Goal: Task Accomplishment & Management: Use online tool/utility

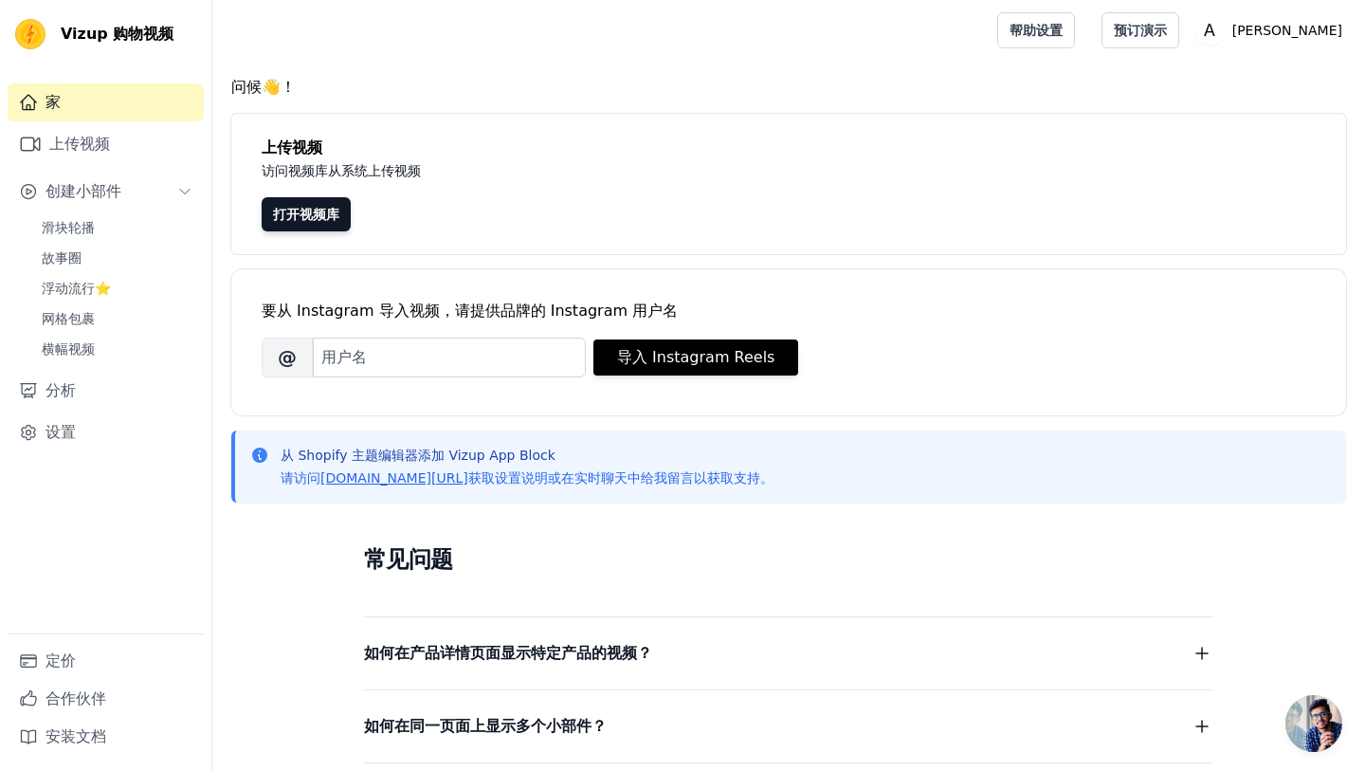
click at [792, 262] on div "问候👋！ 上传视频 访问视频库从系统上传视频 打开视频库 要从 Instagram 导入视频，请提供品牌的 Instagram 用户名 品牌的 Instagr…" at bounding box center [788, 570] width 1153 height 988
click at [101, 348] on link "横幅视频" at bounding box center [116, 349] width 173 height 27
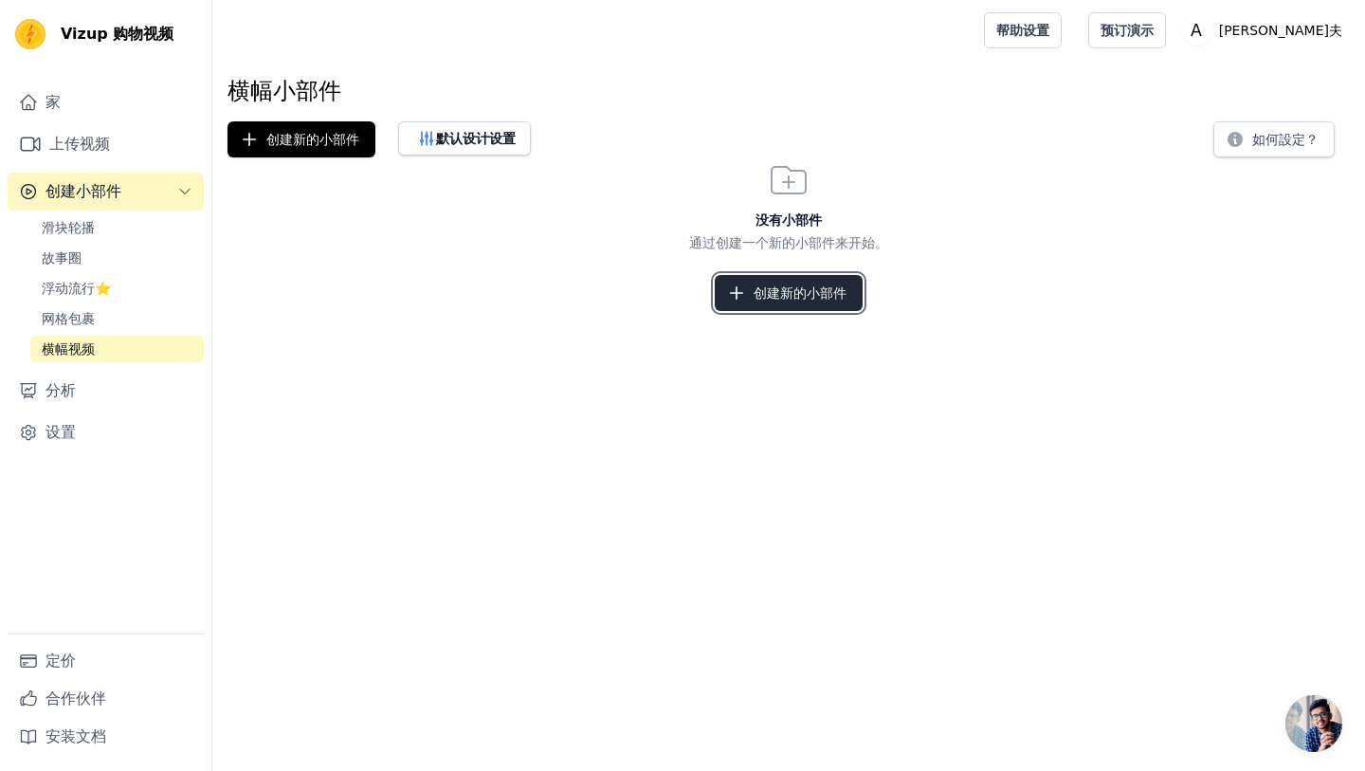
click at [763, 301] on font "创建新的小部件" at bounding box center [800, 292] width 93 height 19
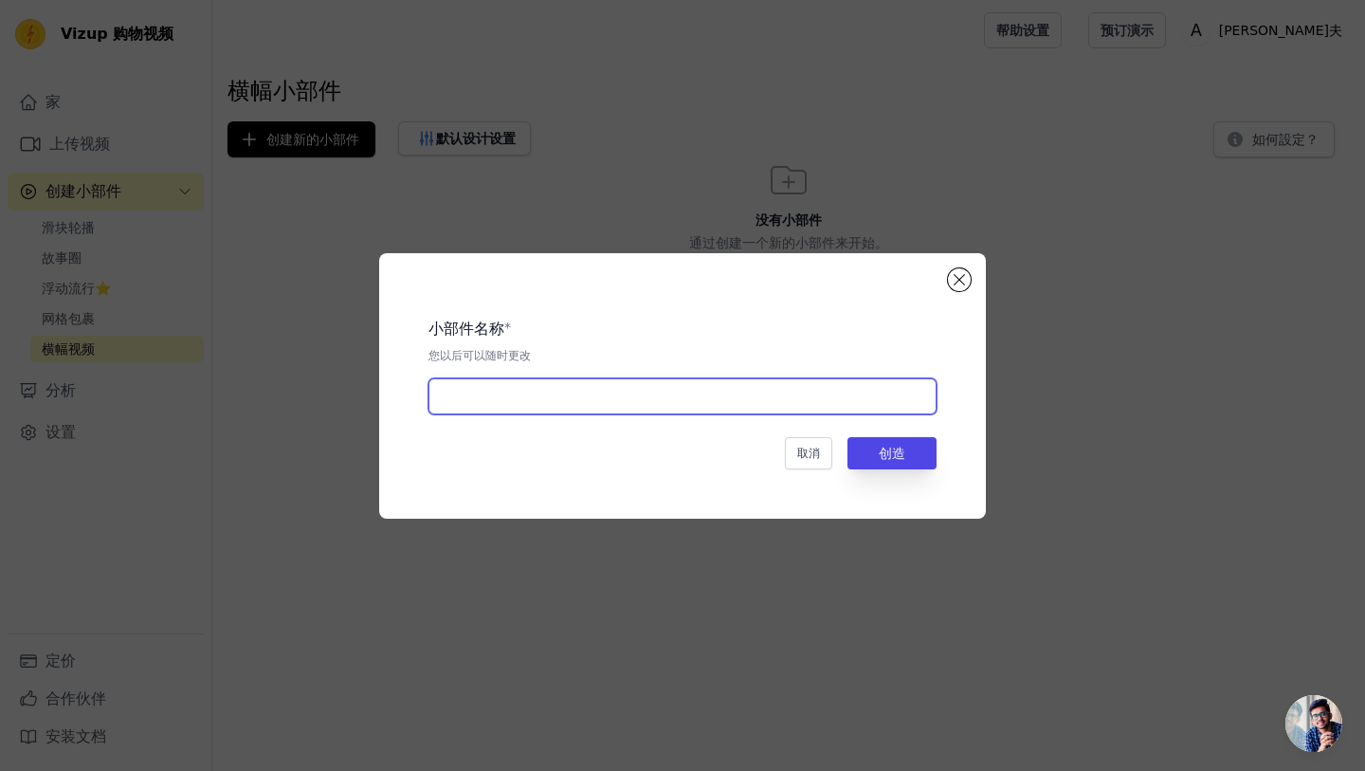
click at [619, 407] on input "text" at bounding box center [683, 396] width 508 height 36
type input "Home"
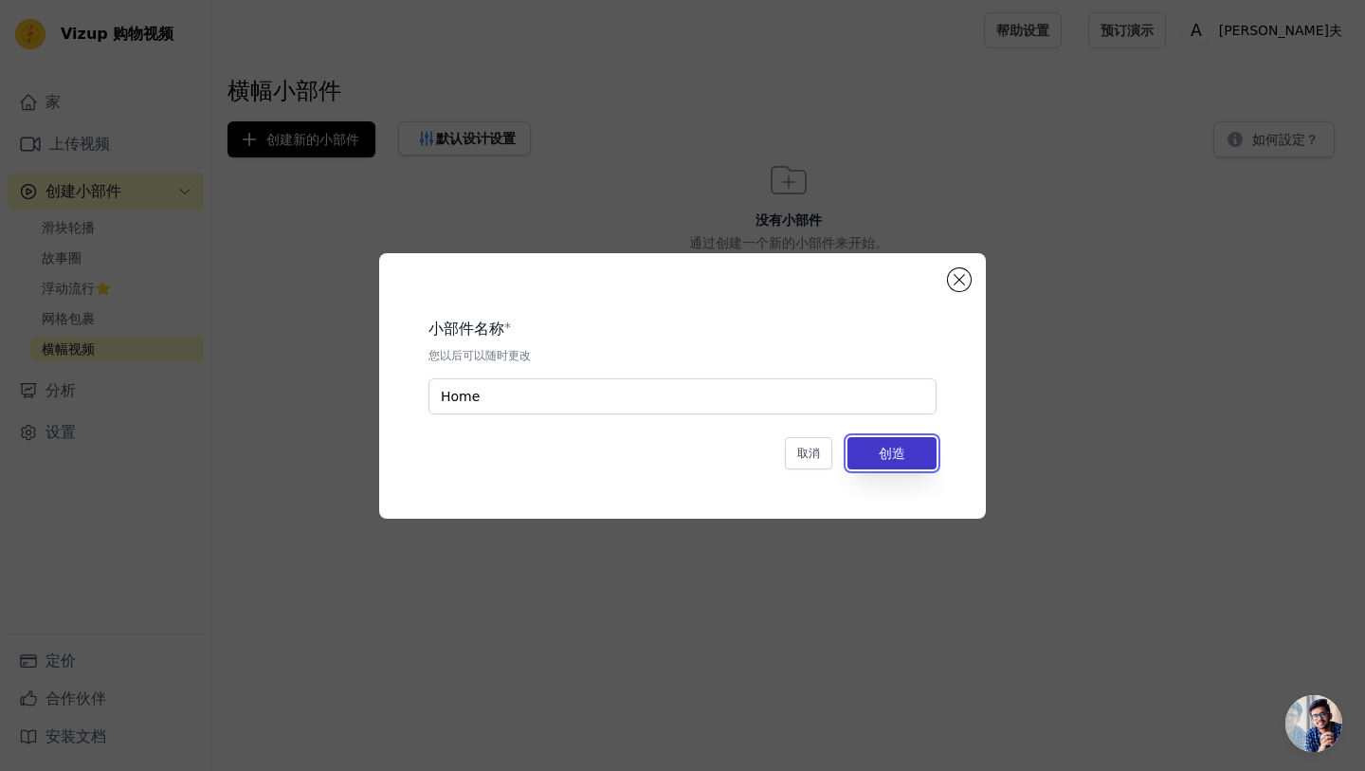
click at [892, 447] on font "创造" at bounding box center [892, 453] width 27 height 15
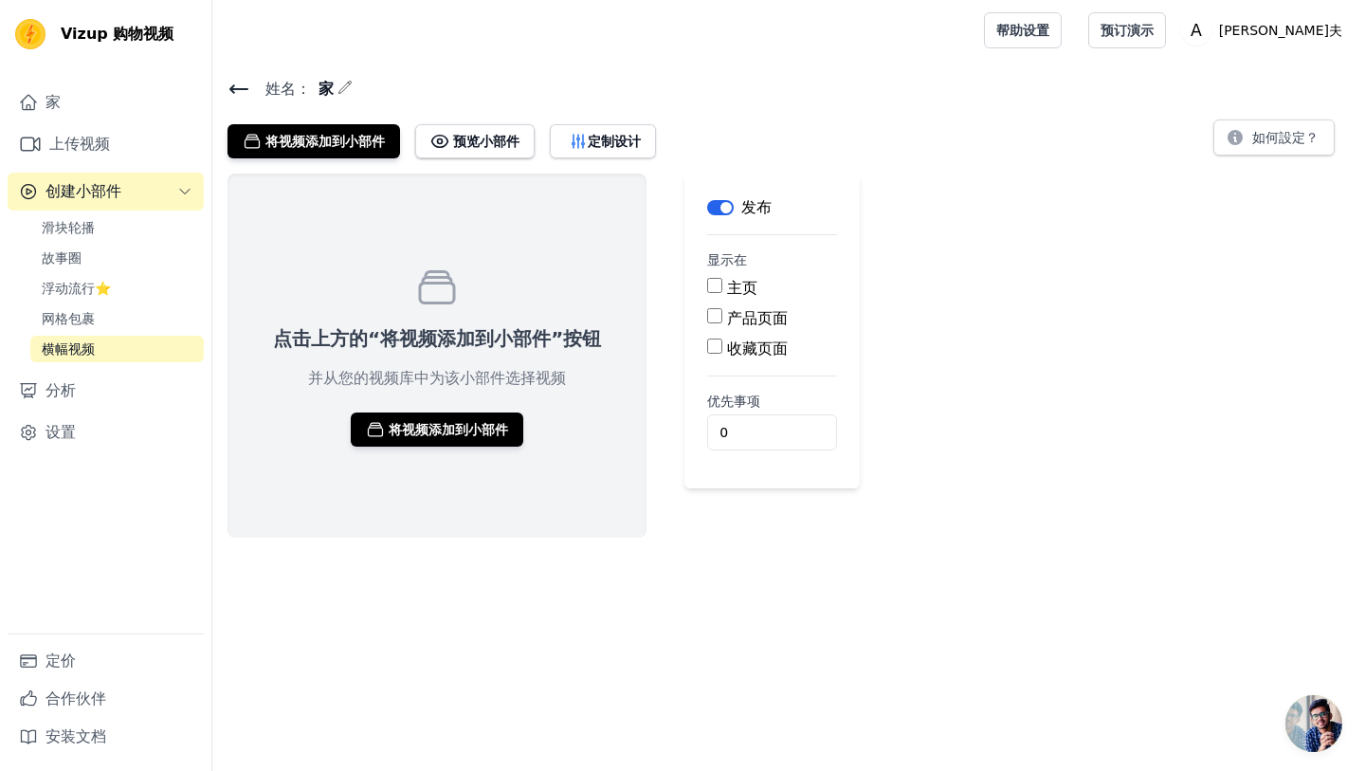
click at [716, 208] on button "标签" at bounding box center [720, 207] width 27 height 15
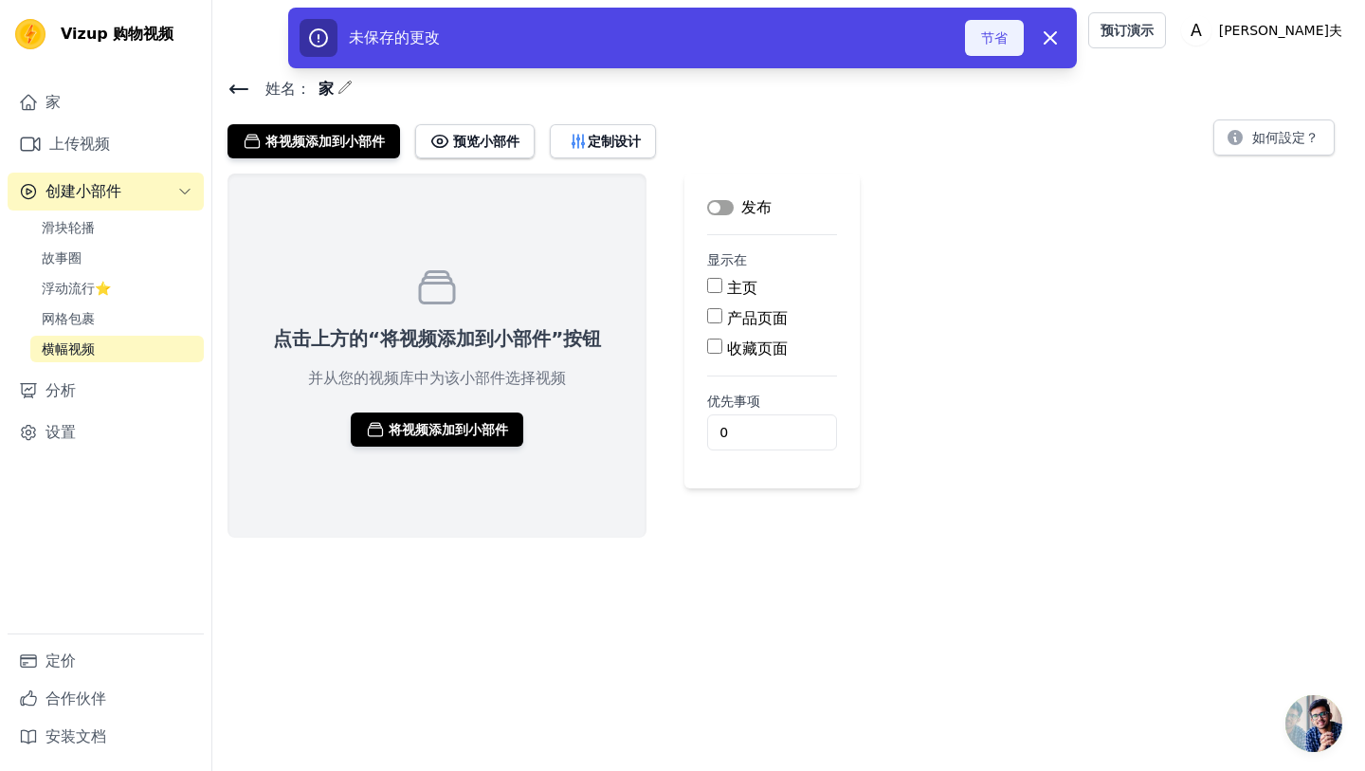
click at [995, 46] on font "节省" at bounding box center [994, 37] width 27 height 19
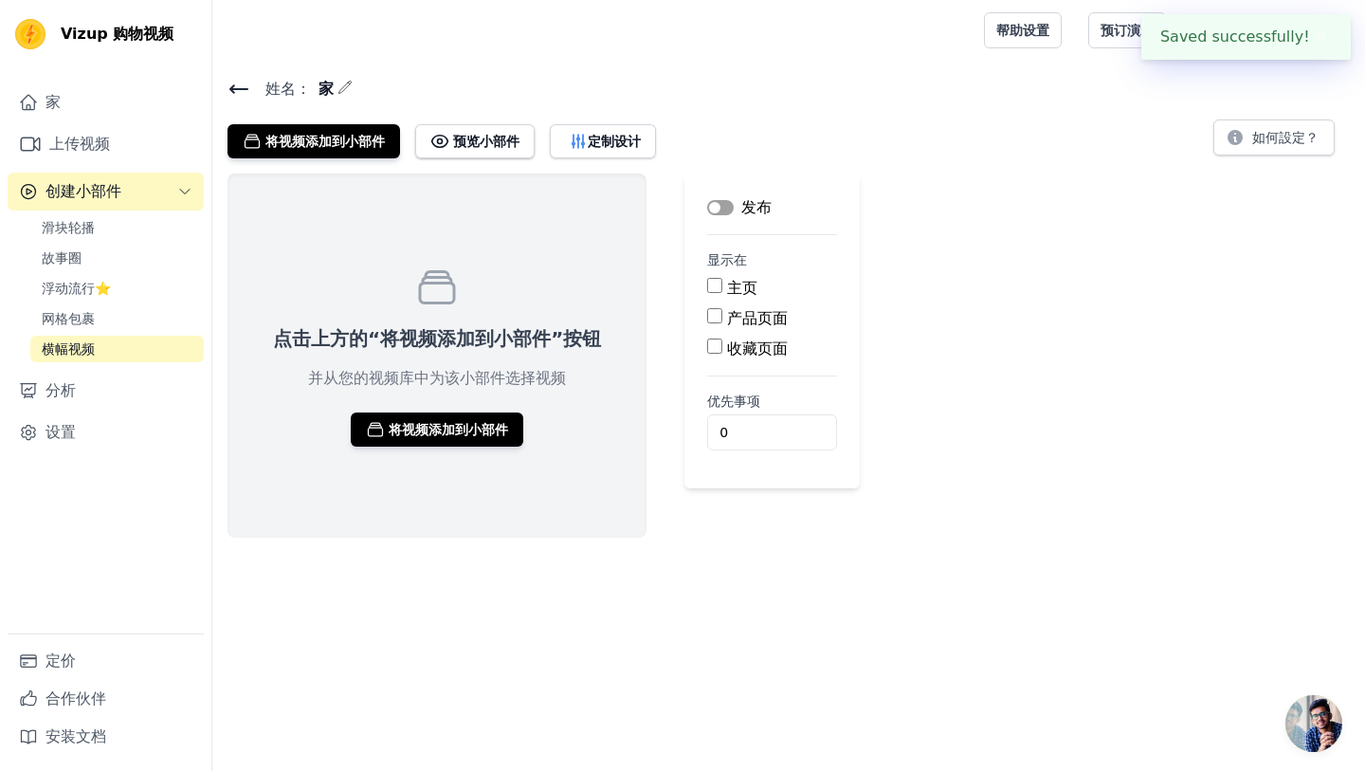
click at [711, 283] on input "主页" at bounding box center [714, 285] width 15 height 15
checkbox input "true"
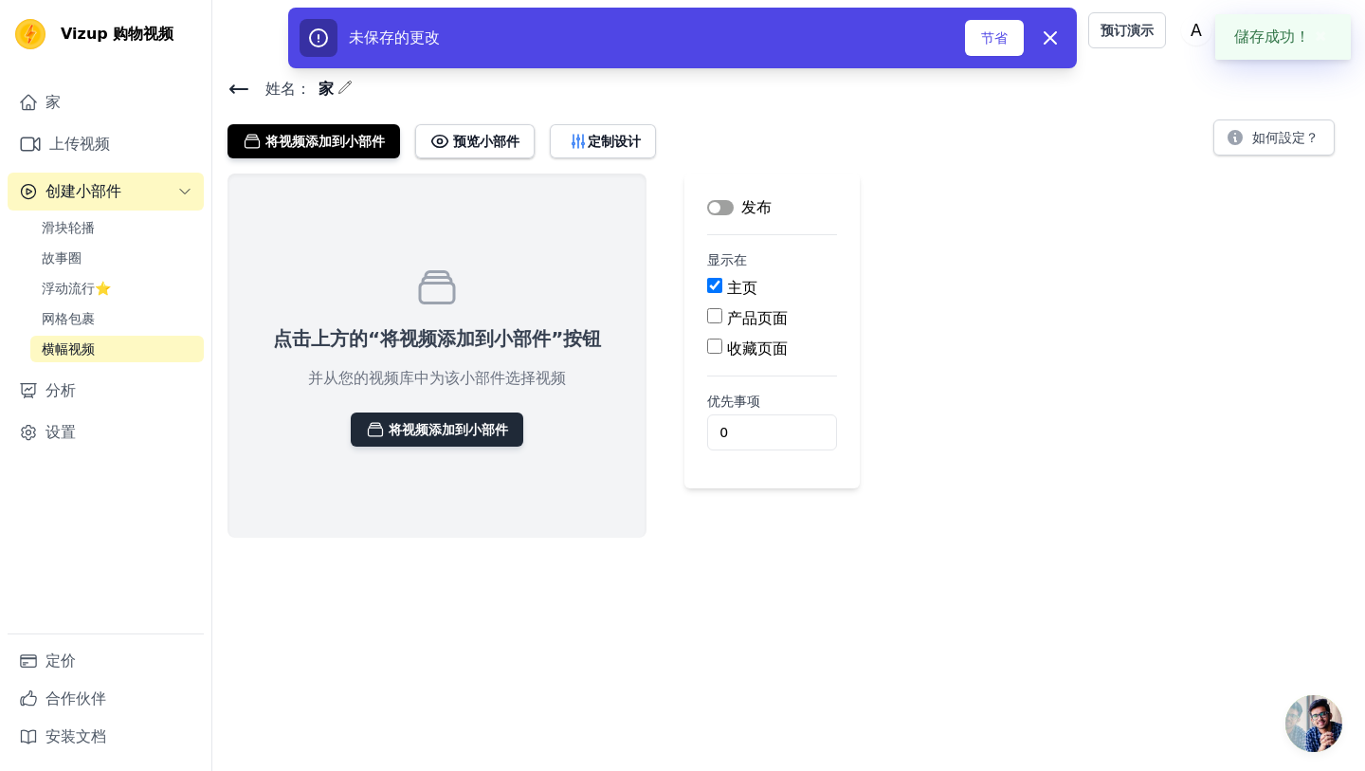
click at [475, 434] on font "将视频添加到小部件" at bounding box center [448, 429] width 119 height 15
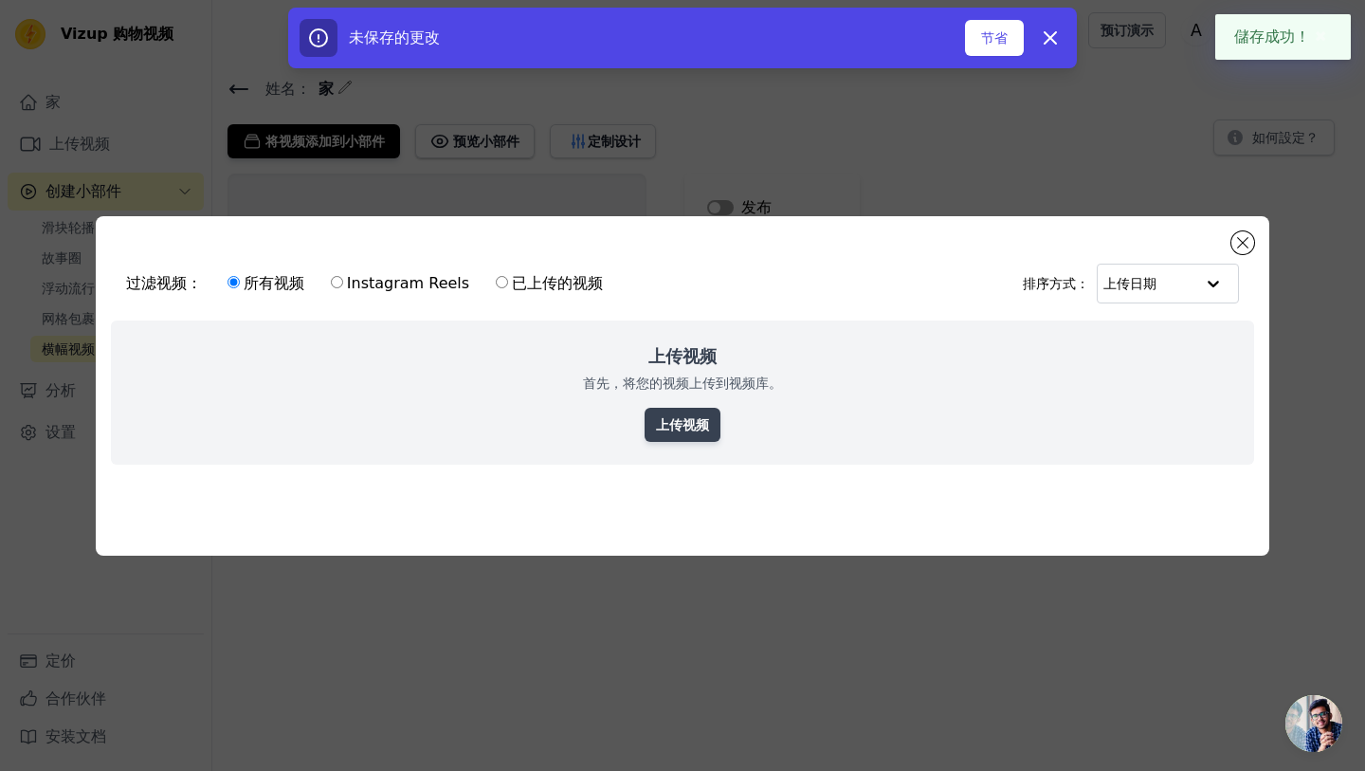
click at [704, 423] on font "上传视频" at bounding box center [682, 424] width 53 height 15
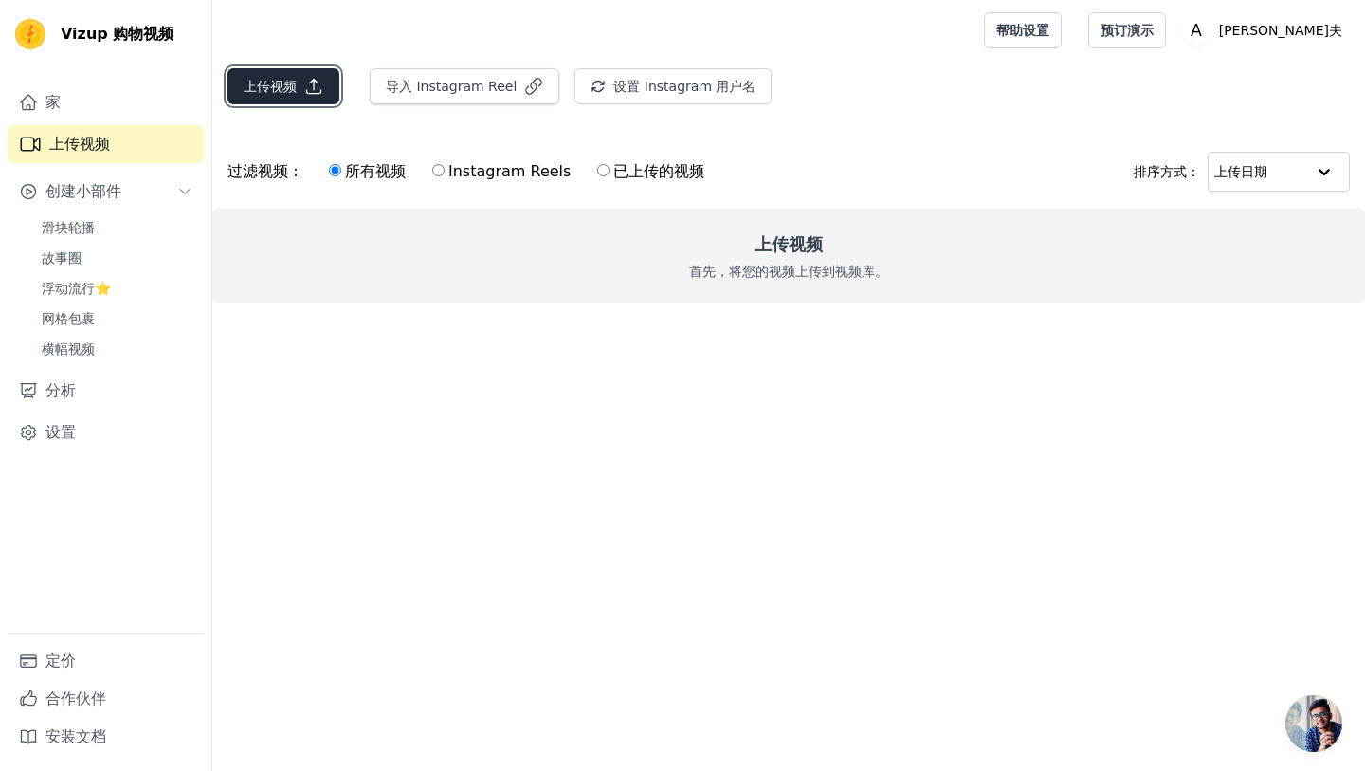
click at [320, 87] on icon "button" at bounding box center [313, 86] width 19 height 19
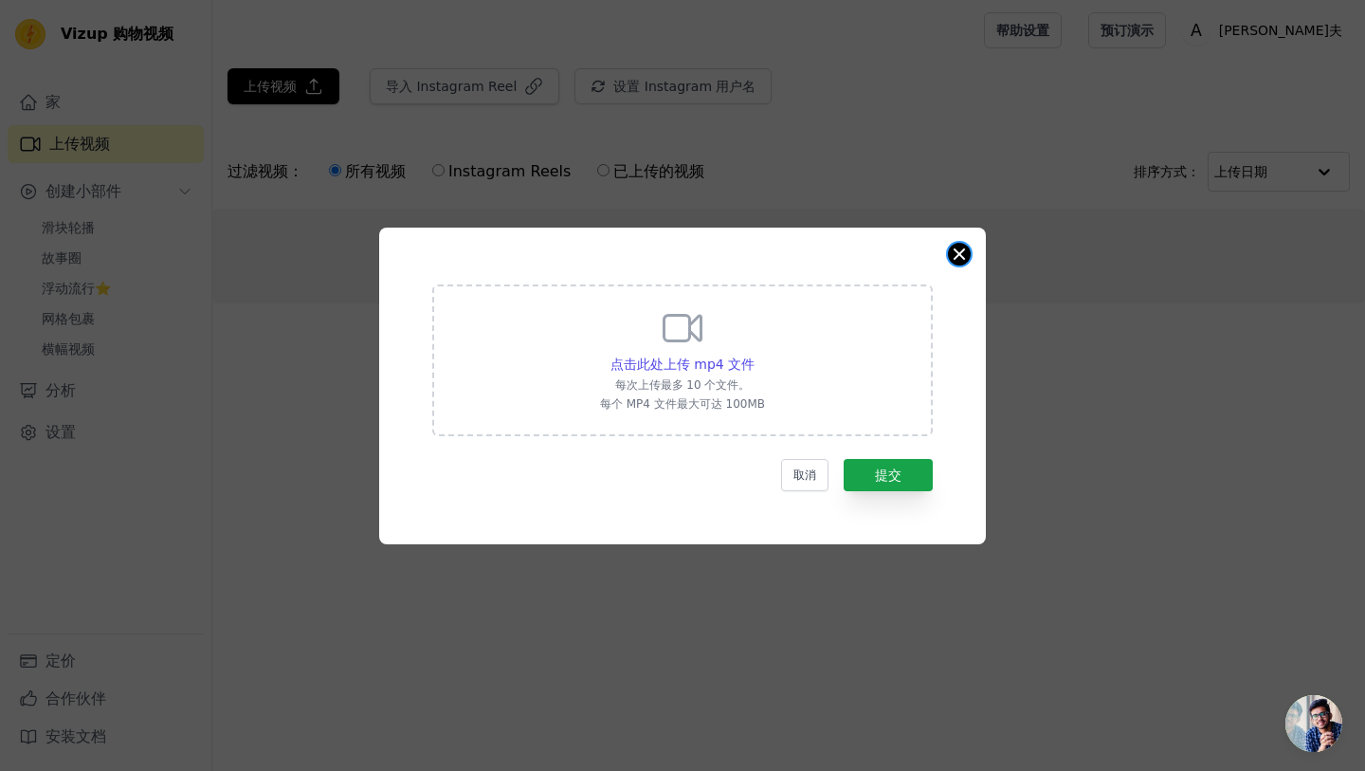
click at [966, 259] on button "关闭模式" at bounding box center [959, 254] width 23 height 23
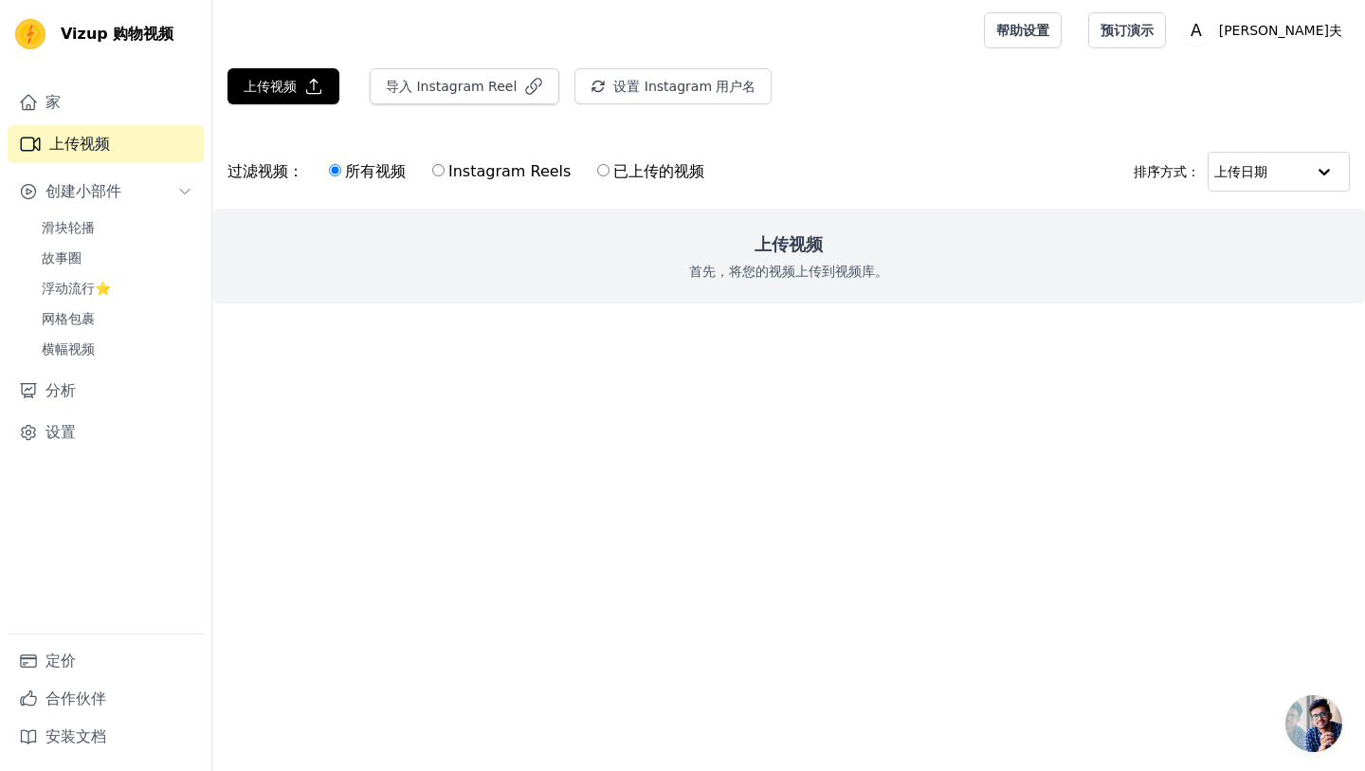
click at [795, 257] on h2 "上传视频" at bounding box center [789, 244] width 68 height 27
click at [314, 87] on icon "button" at bounding box center [313, 86] width 19 height 19
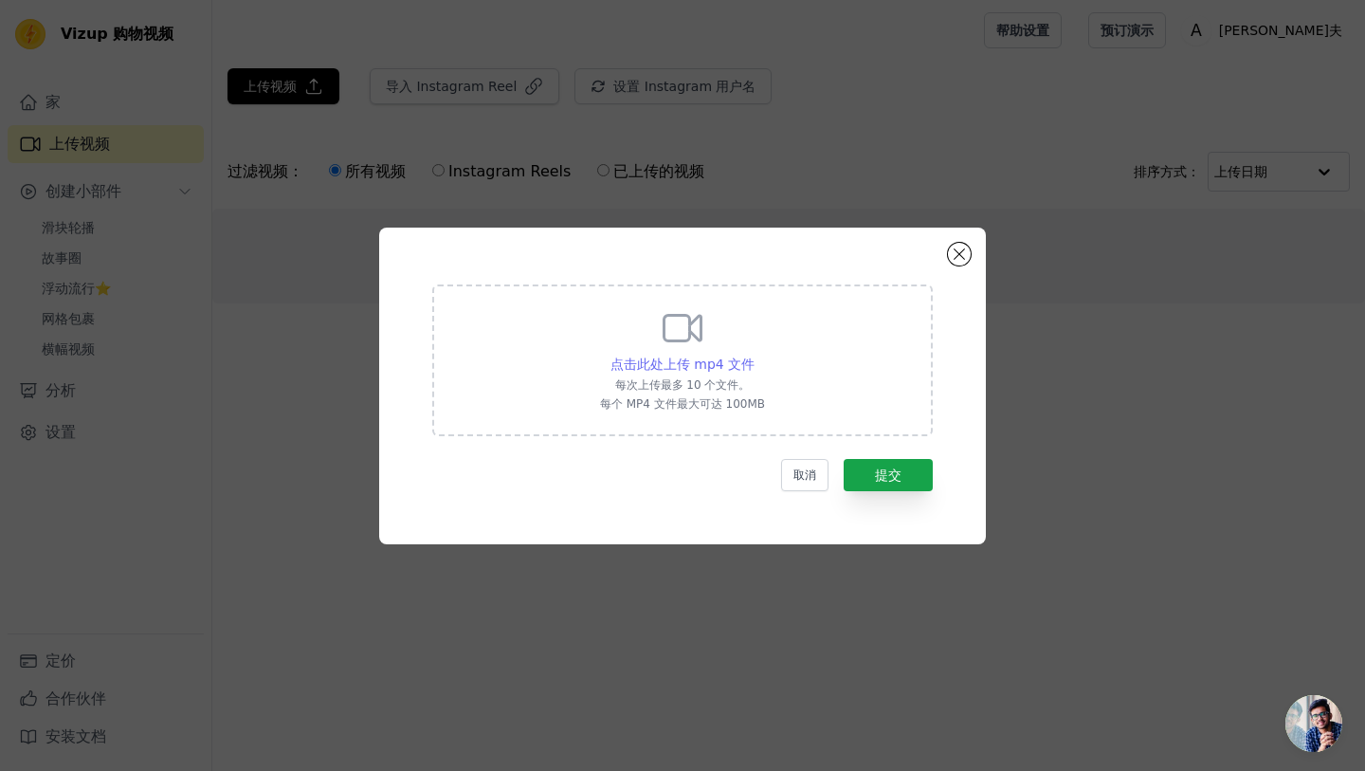
click at [665, 358] on font "点击此处上传 mp4 文件" at bounding box center [683, 363] width 144 height 15
click at [754, 355] on input "点击此处上传 mp4 文件 每次上传最多 10 个文件。 每个 MP4 文件最大可达 100MB" at bounding box center [754, 354] width 1 height 1
type input "C:\fakepath\L1047279.MP4"
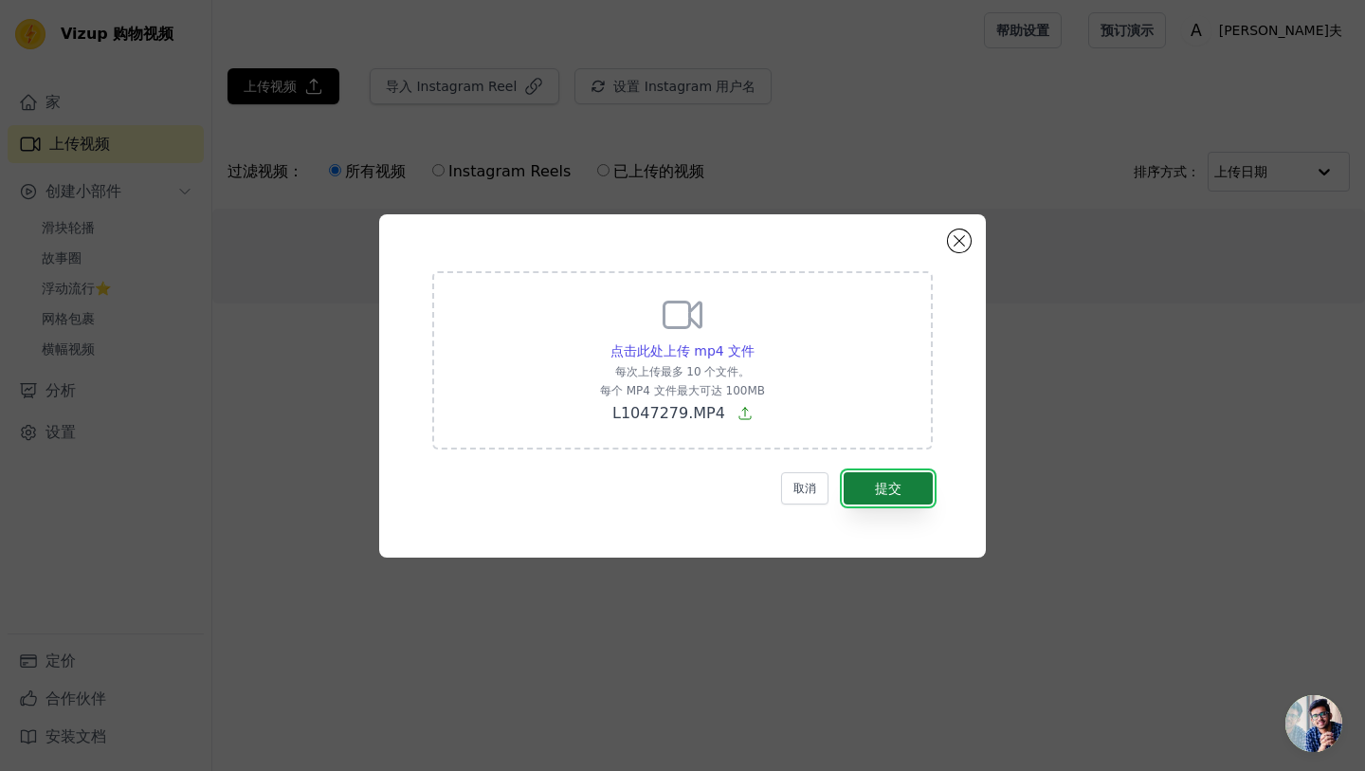
click at [911, 493] on button "提交" at bounding box center [888, 488] width 89 height 32
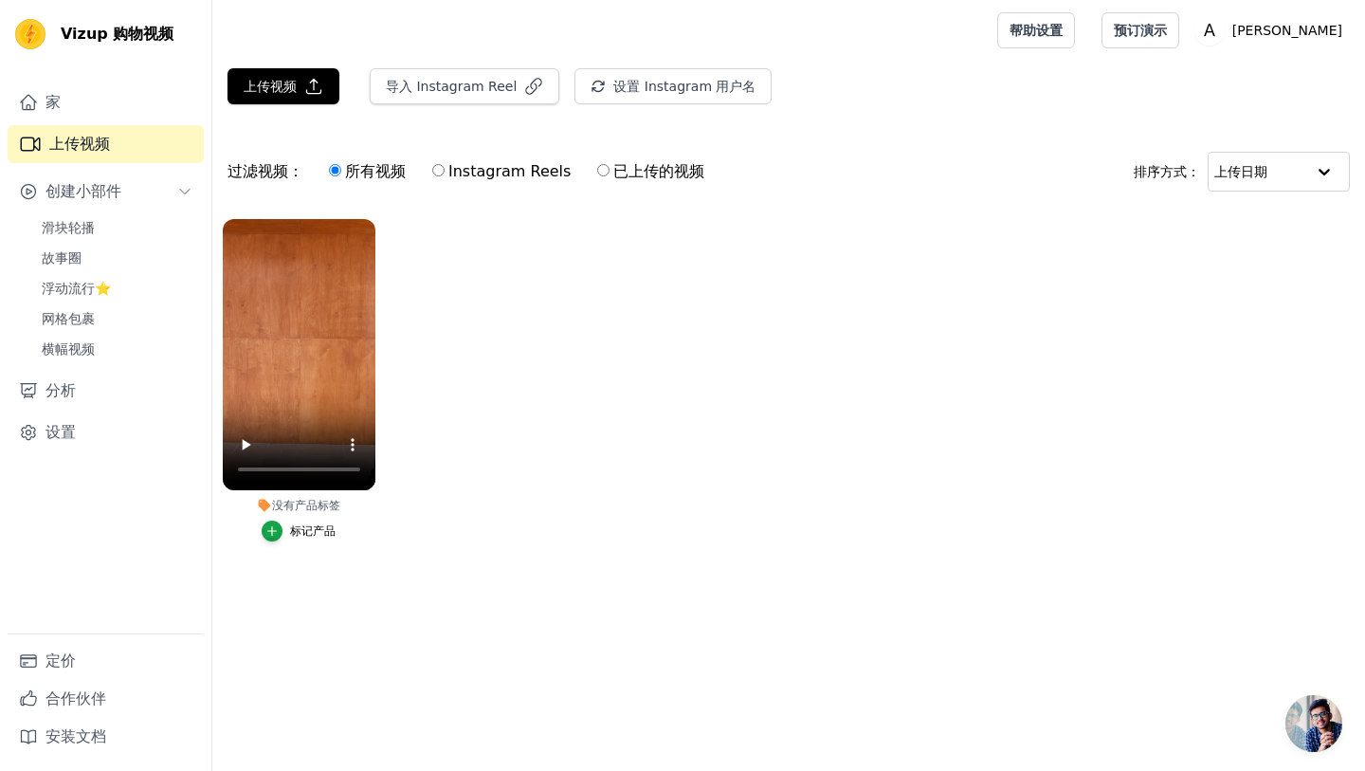
click at [497, 410] on ul "没有产品标签 标记产品" at bounding box center [788, 399] width 1153 height 381
click at [303, 383] on video at bounding box center [299, 354] width 153 height 271
click at [480, 356] on ul "没有产品标签 标记产品" at bounding box center [788, 399] width 1153 height 381
click at [489, 382] on ul "没有产品标签 标记产品" at bounding box center [788, 399] width 1153 height 381
click at [108, 345] on link "横幅视频" at bounding box center [116, 349] width 173 height 27
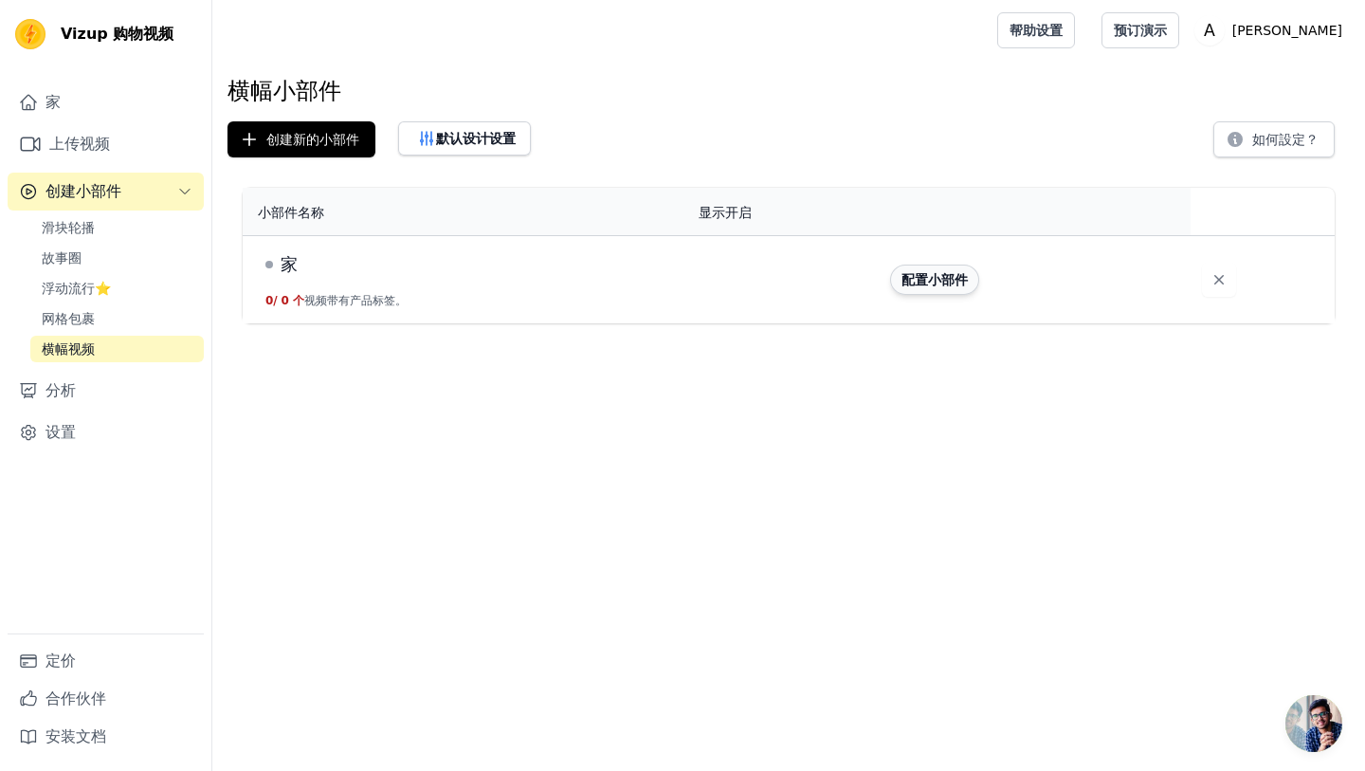
click at [924, 277] on font "配置小部件" at bounding box center [935, 279] width 66 height 15
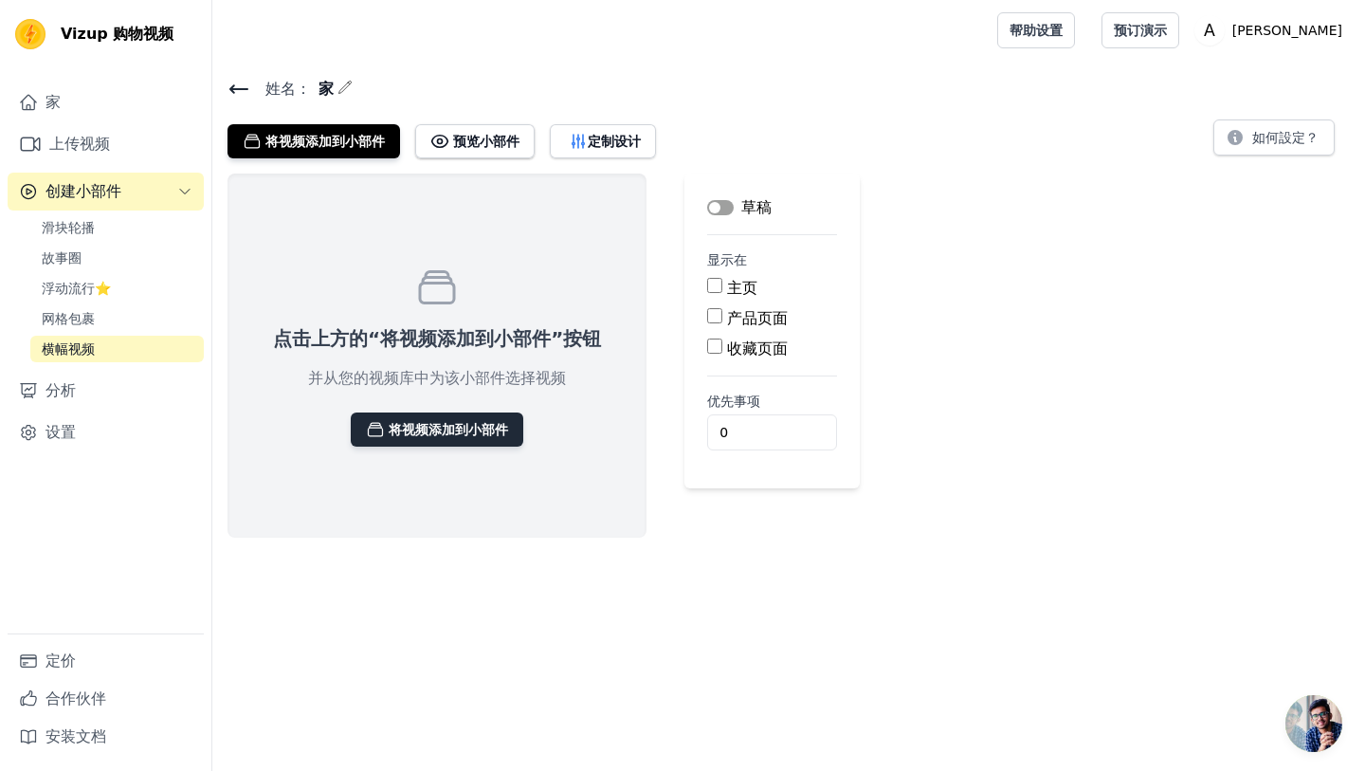
click at [477, 428] on font "将视频添加到小部件" at bounding box center [448, 429] width 119 height 15
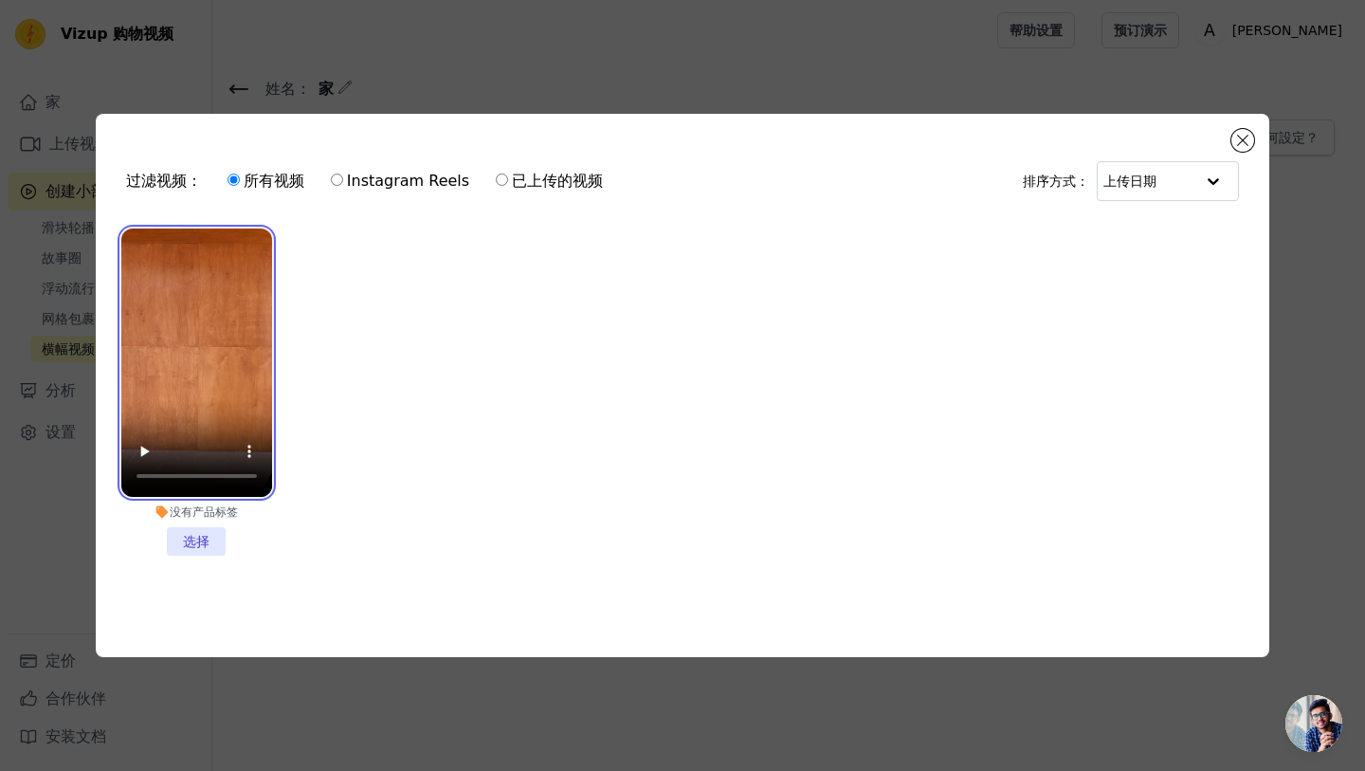
click at [146, 381] on video at bounding box center [196, 362] width 151 height 268
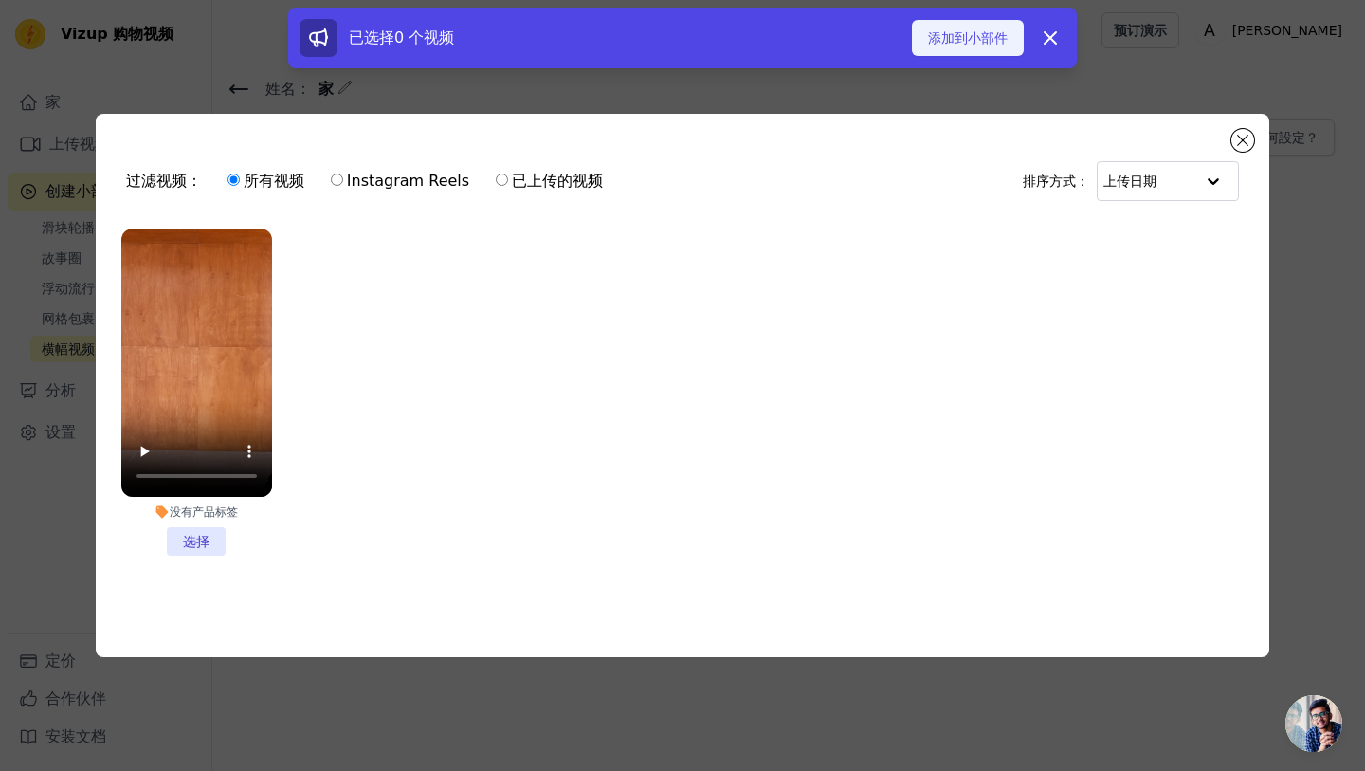
click at [993, 40] on font "添加到小部件" at bounding box center [968, 37] width 80 height 15
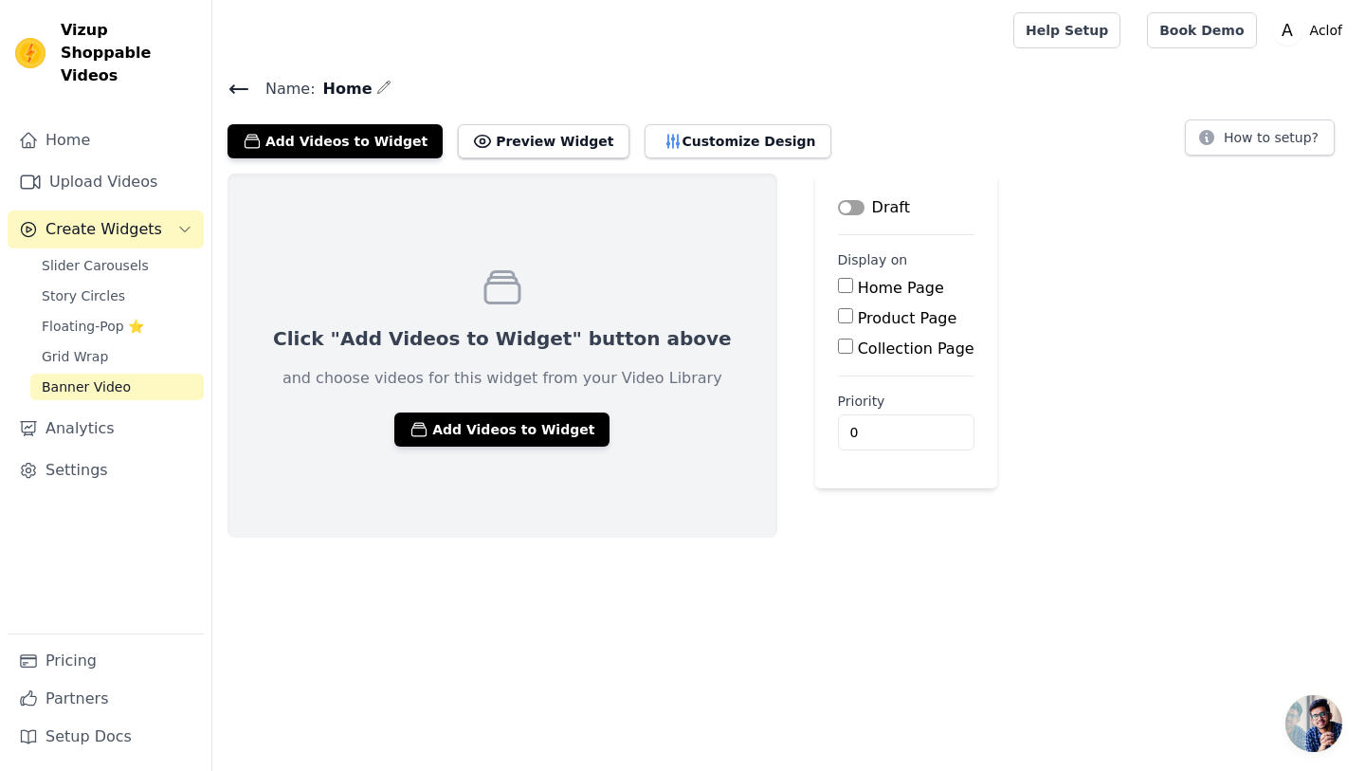
click at [977, 236] on div "Click "Add Videos to Widget" button above and choose videos for this widget fro…" at bounding box center [788, 355] width 1153 height 364
click at [510, 432] on button "Add Videos to Widget" at bounding box center [501, 429] width 215 height 34
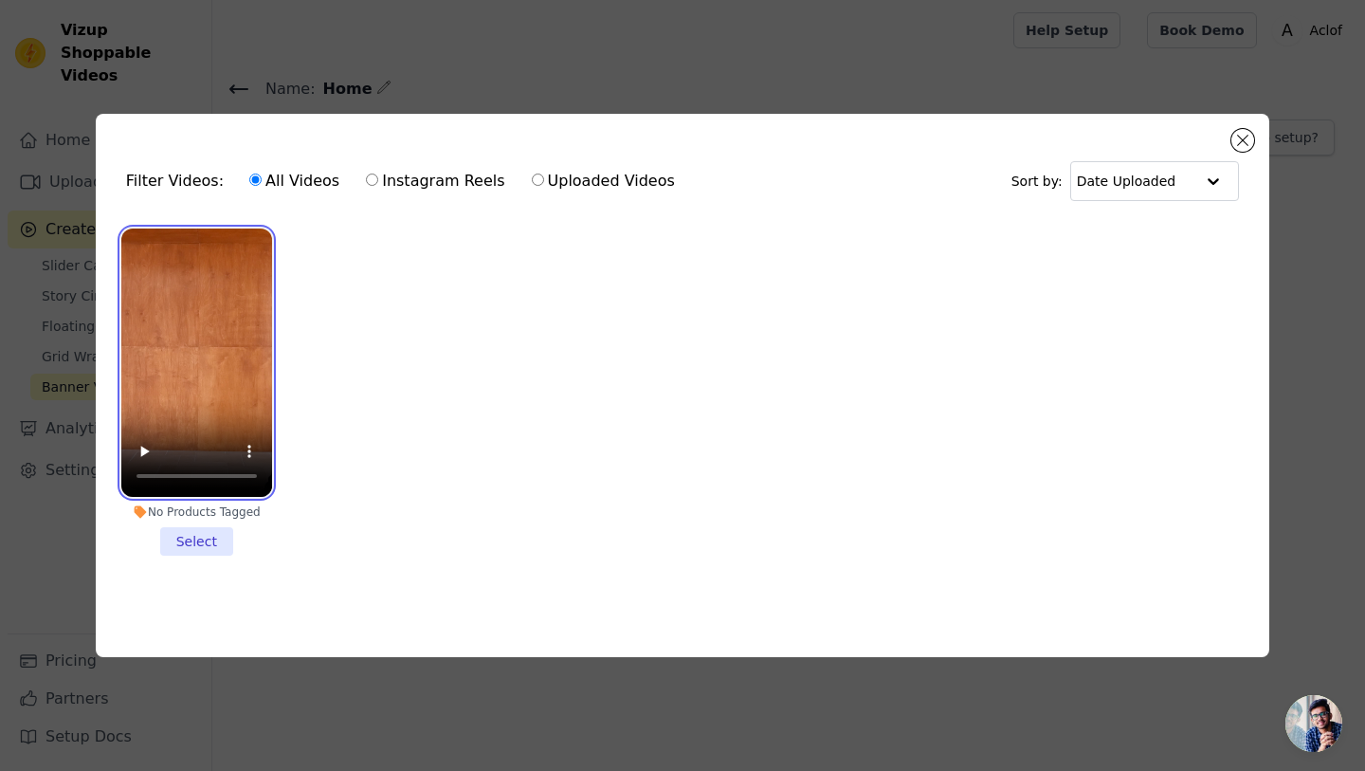
click at [220, 382] on video at bounding box center [196, 362] width 151 height 268
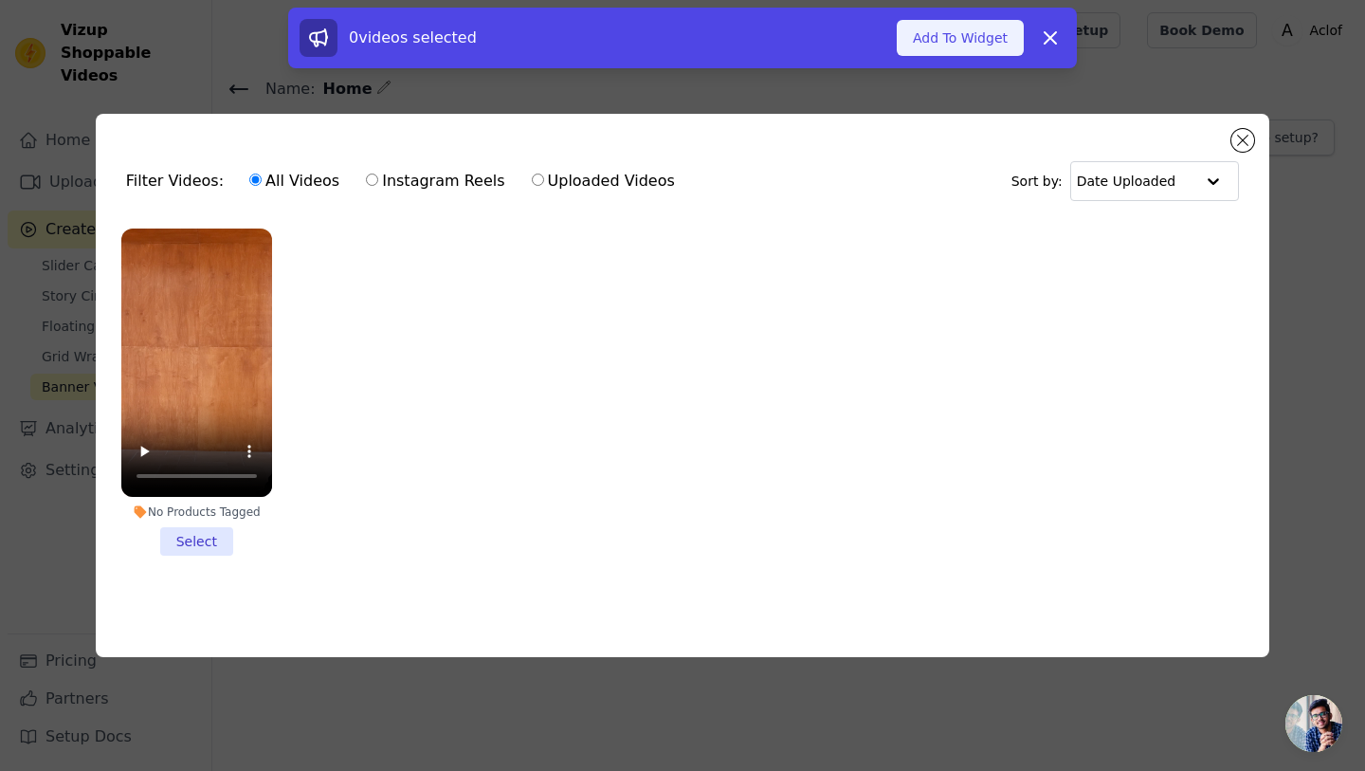
click at [989, 37] on button "Add To Widget" at bounding box center [960, 38] width 127 height 36
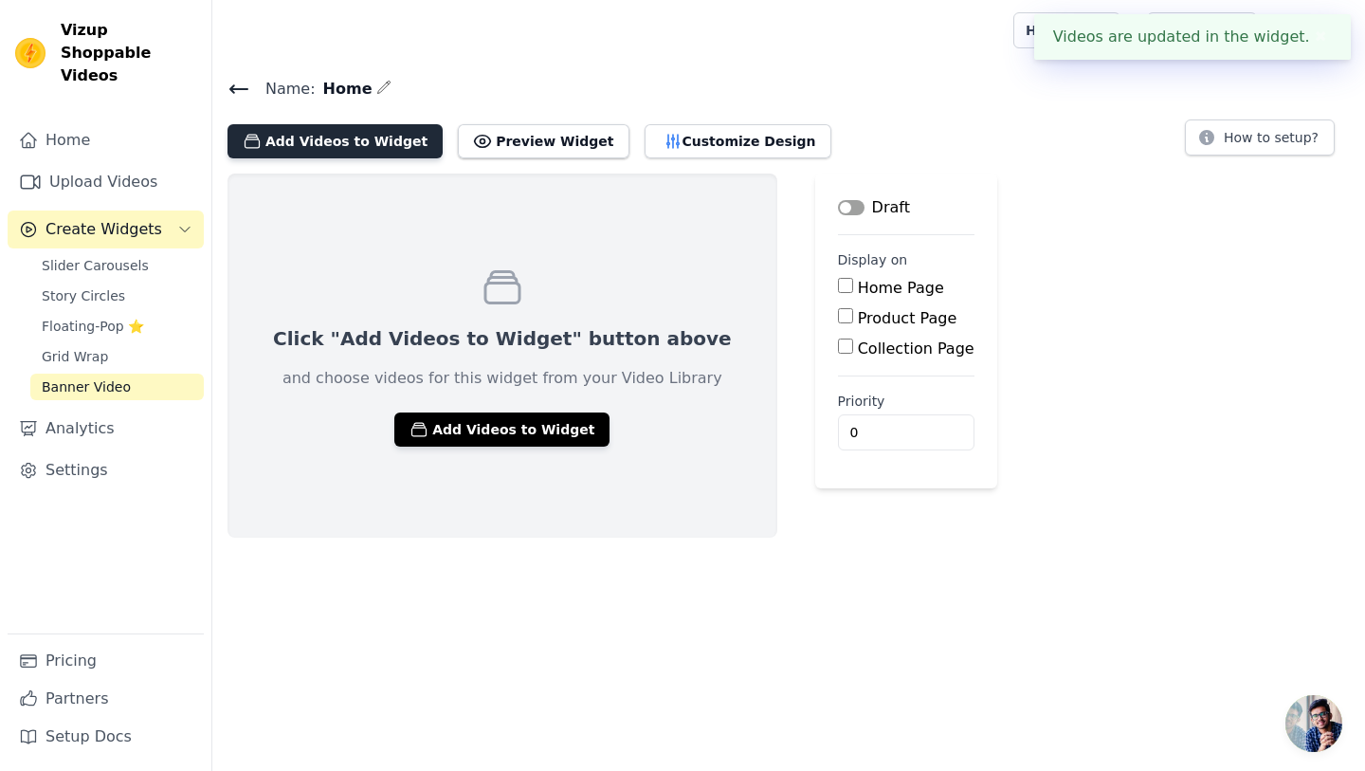
click at [360, 143] on button "Add Videos to Widget" at bounding box center [335, 141] width 215 height 34
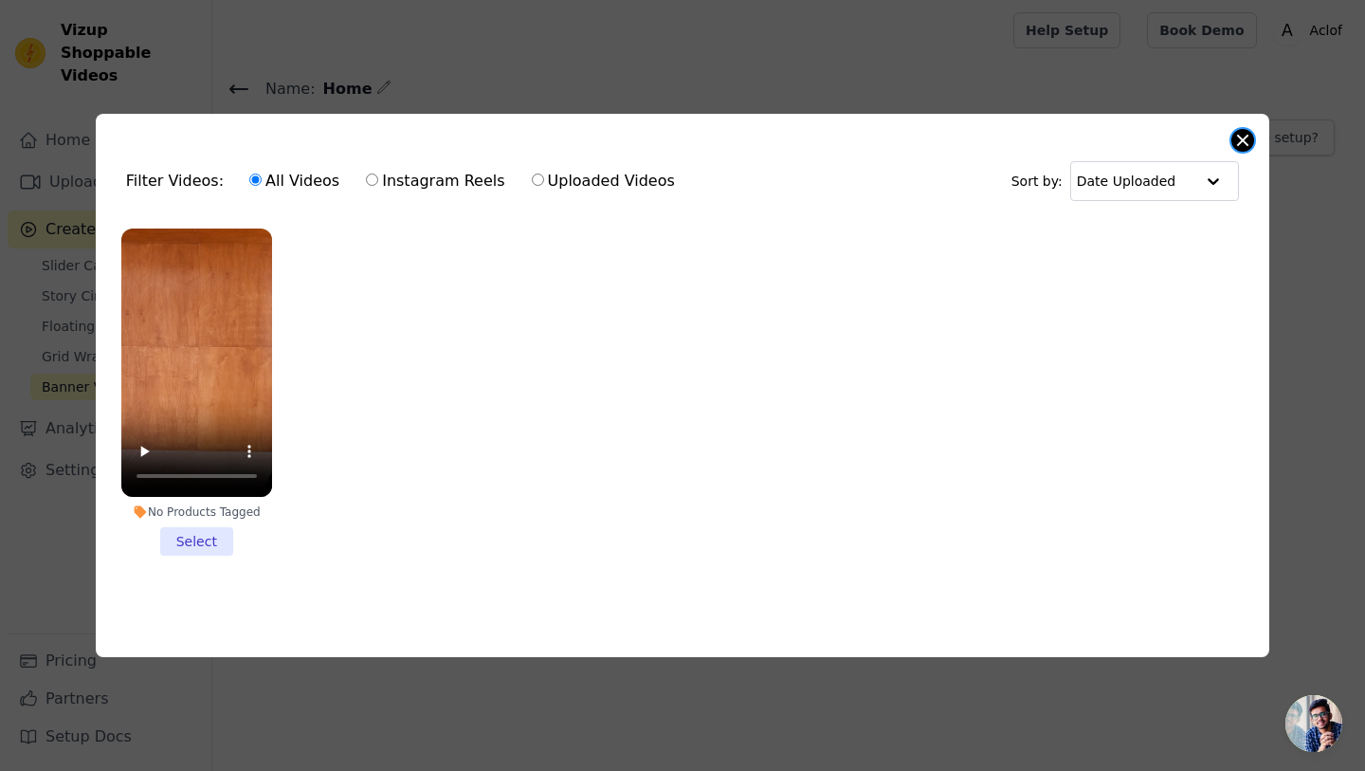
click at [1251, 137] on button "Close modal" at bounding box center [1243, 140] width 23 height 23
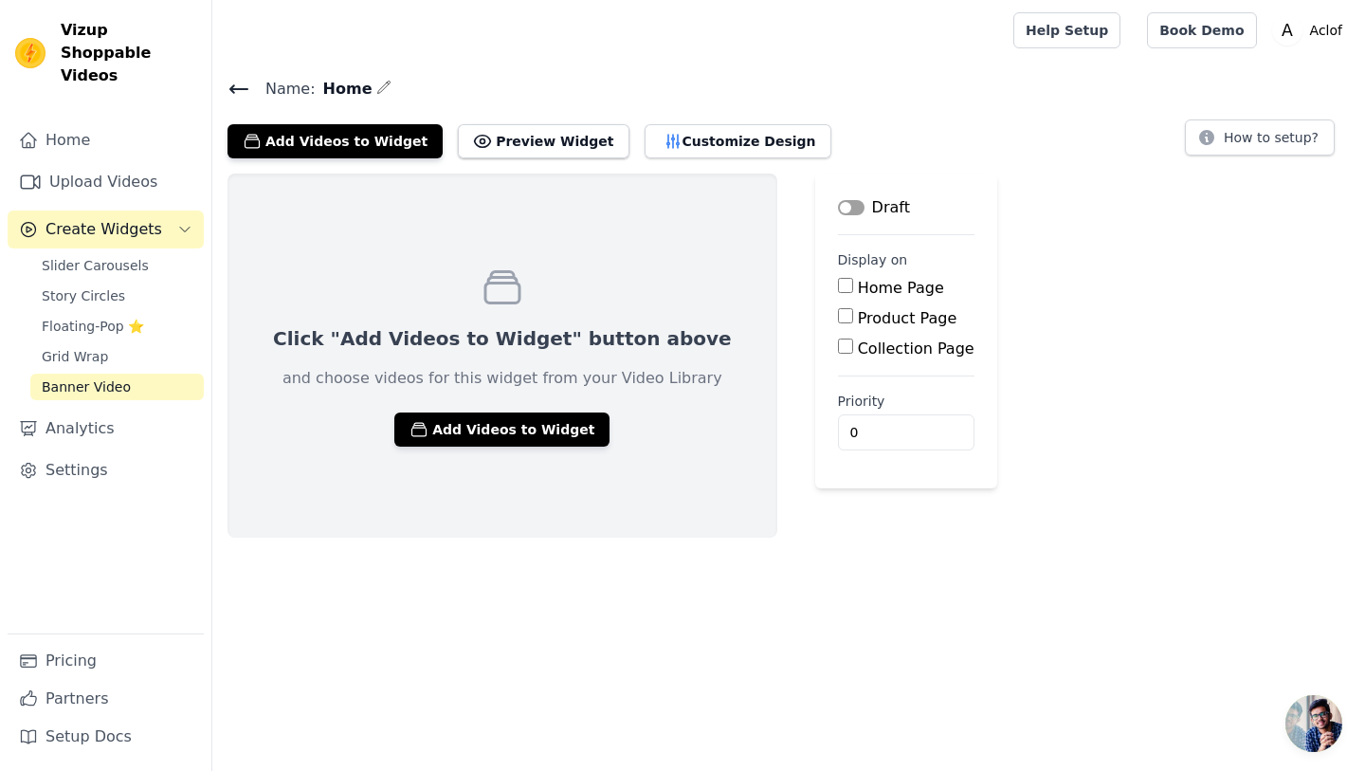
click at [232, 93] on icon at bounding box center [239, 89] width 23 height 23
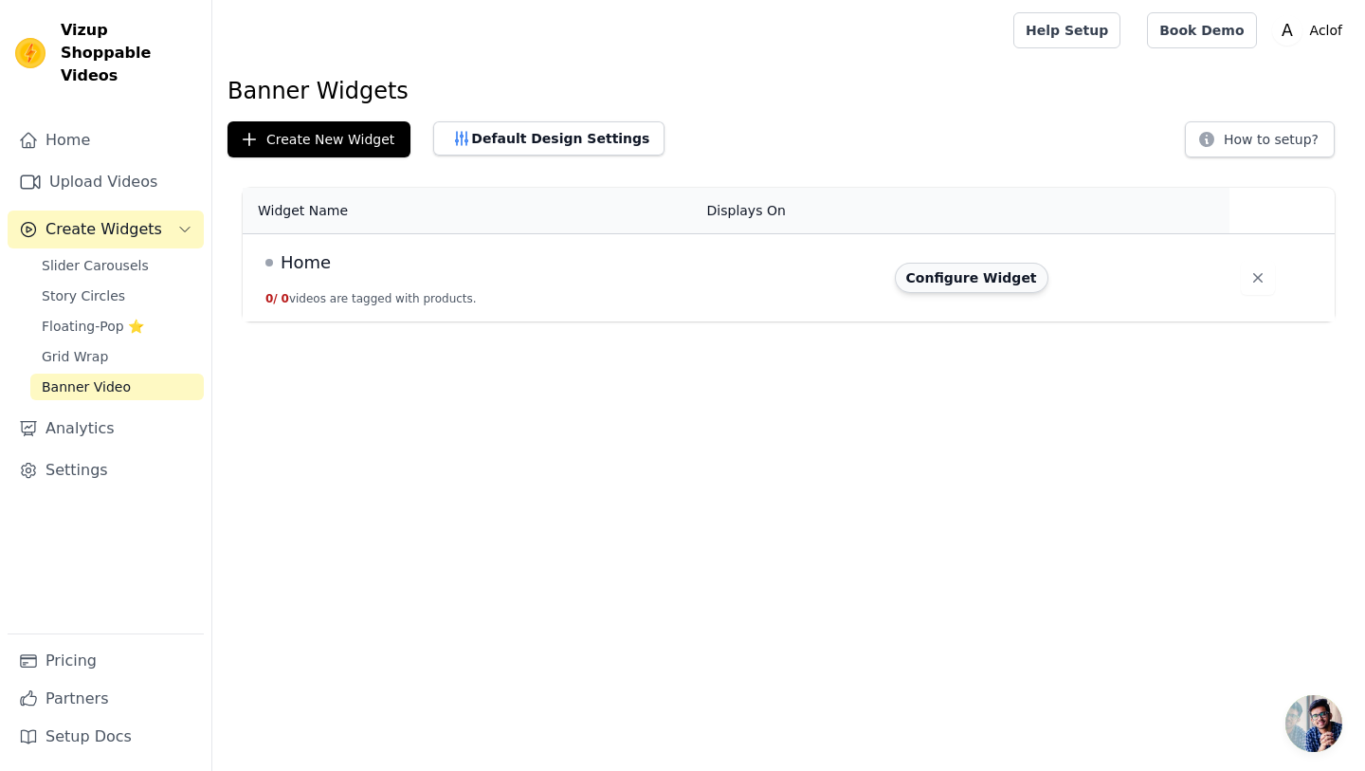
click at [958, 272] on button "Configure Widget" at bounding box center [972, 278] width 154 height 30
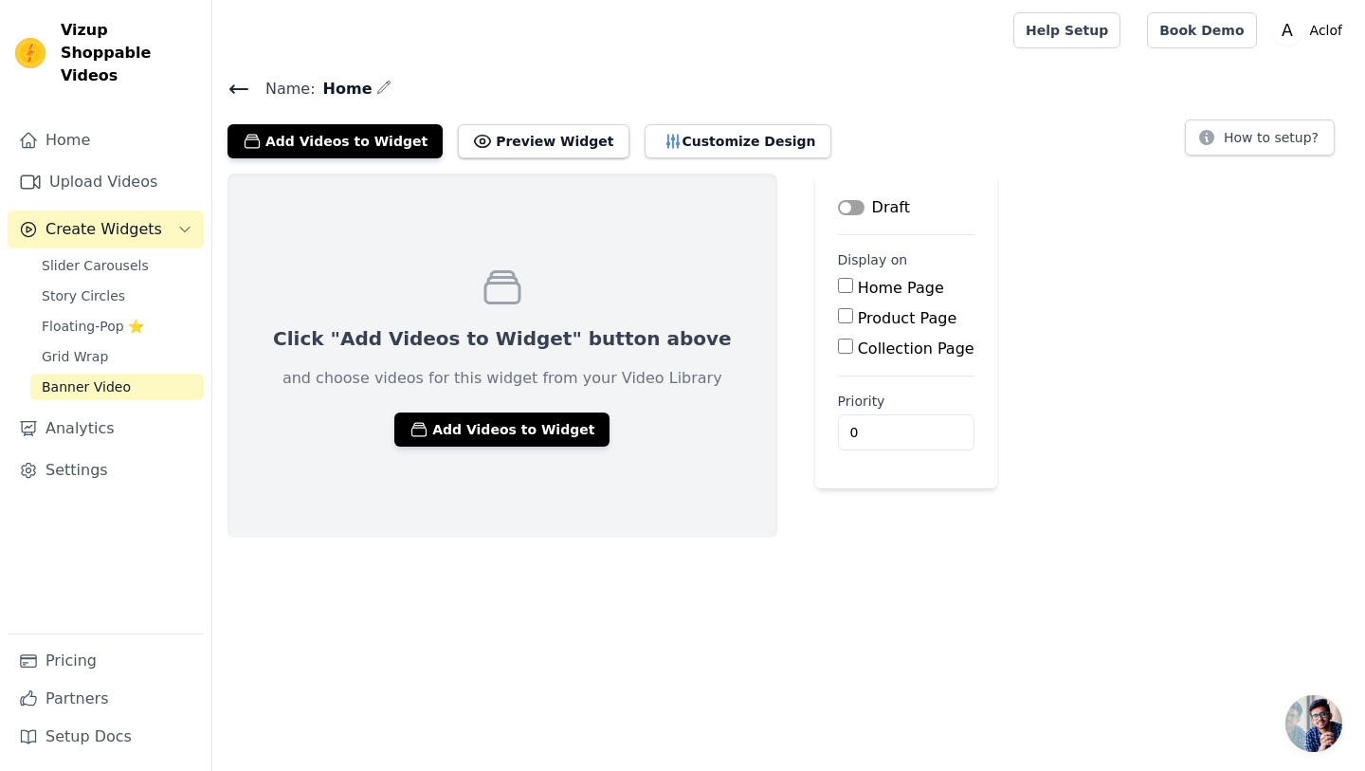
click at [838, 292] on input "Home Page" at bounding box center [845, 285] width 15 height 15
checkbox input "true"
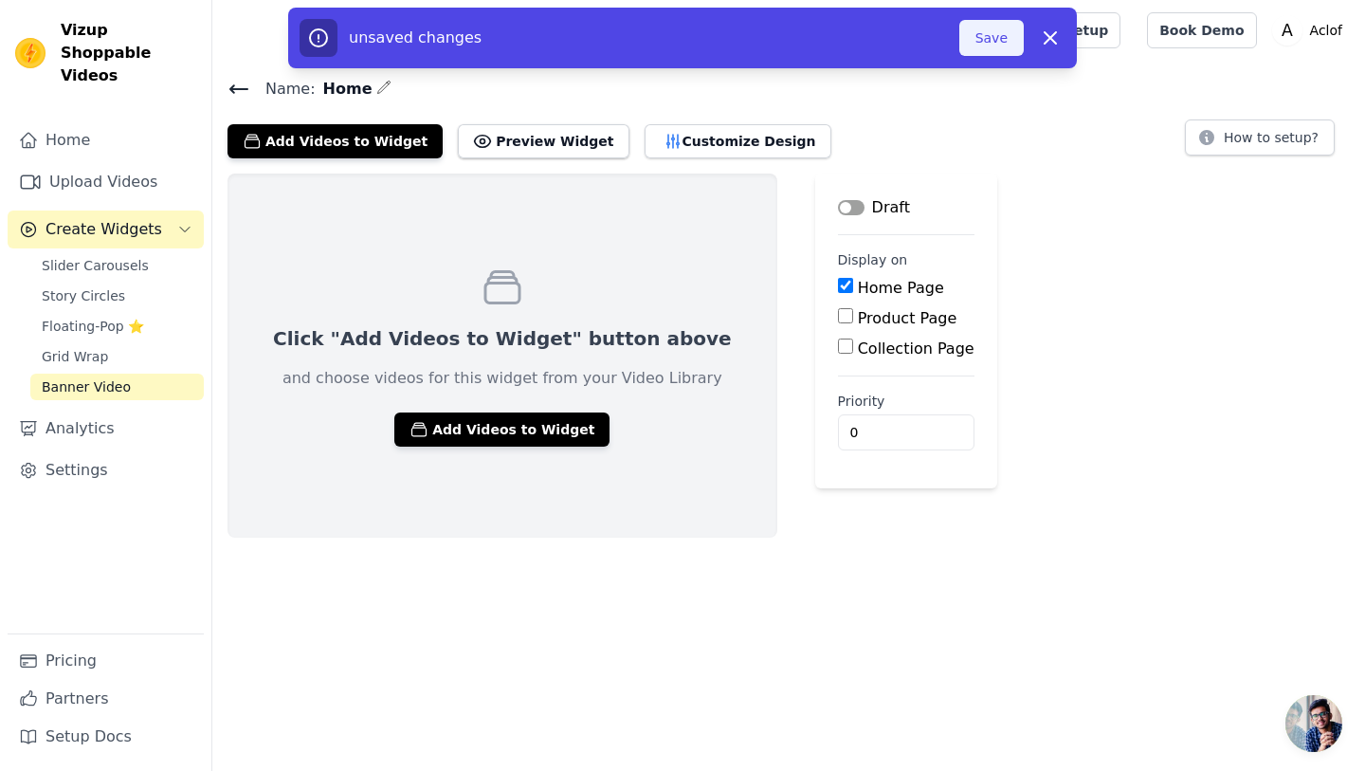
click at [987, 38] on button "Save" at bounding box center [991, 38] width 64 height 36
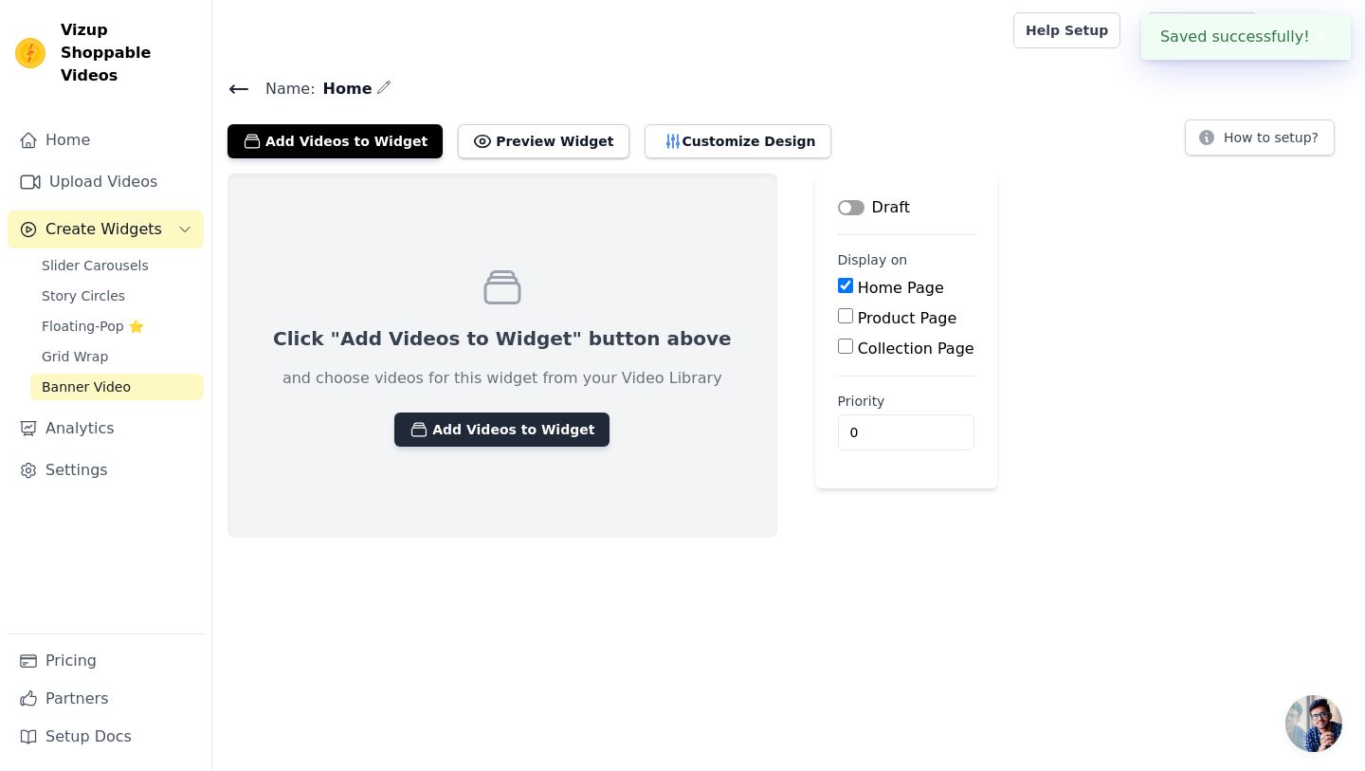
click at [544, 440] on button "Add Videos to Widget" at bounding box center [501, 429] width 215 height 34
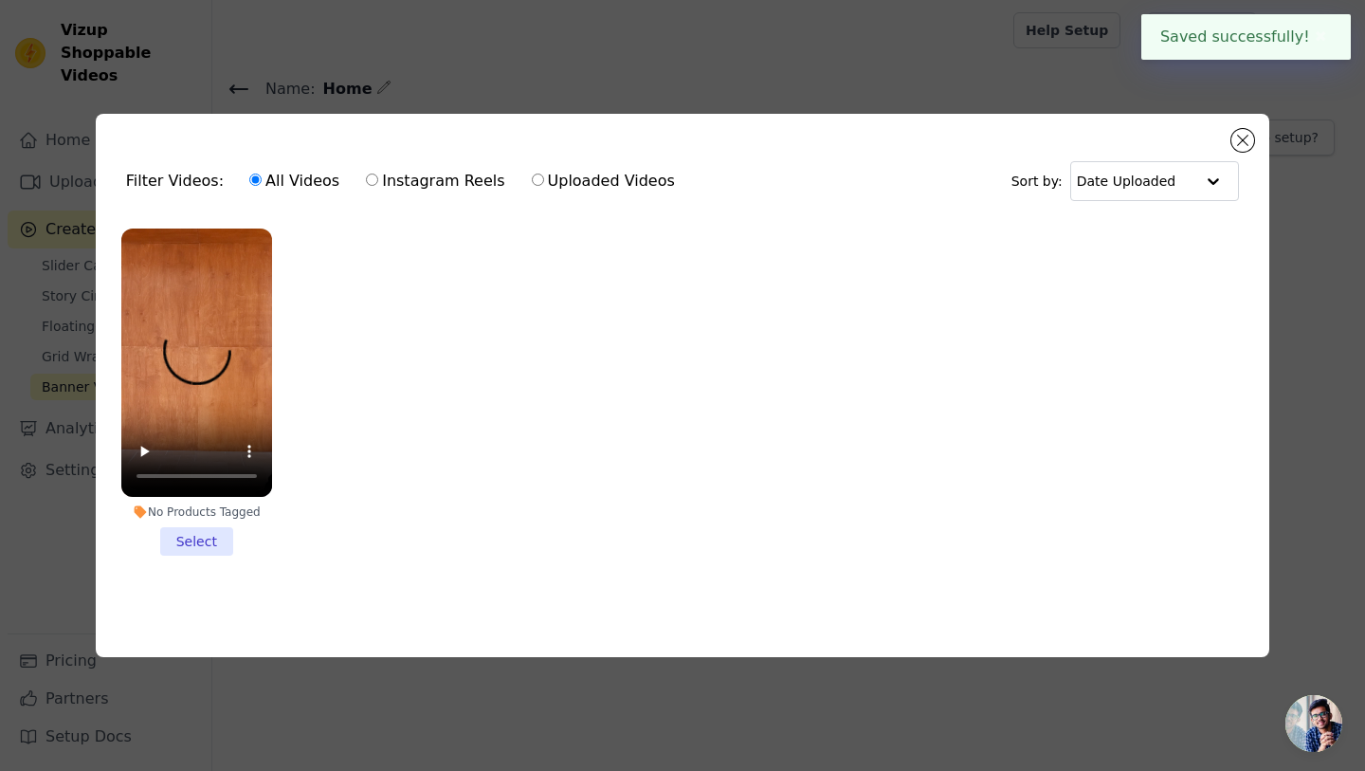
click at [210, 550] on li "No Products Tagged Select" at bounding box center [196, 391] width 151 height 327
click at [0, 0] on input "No Products Tagged Select" at bounding box center [0, 0] width 0 height 0
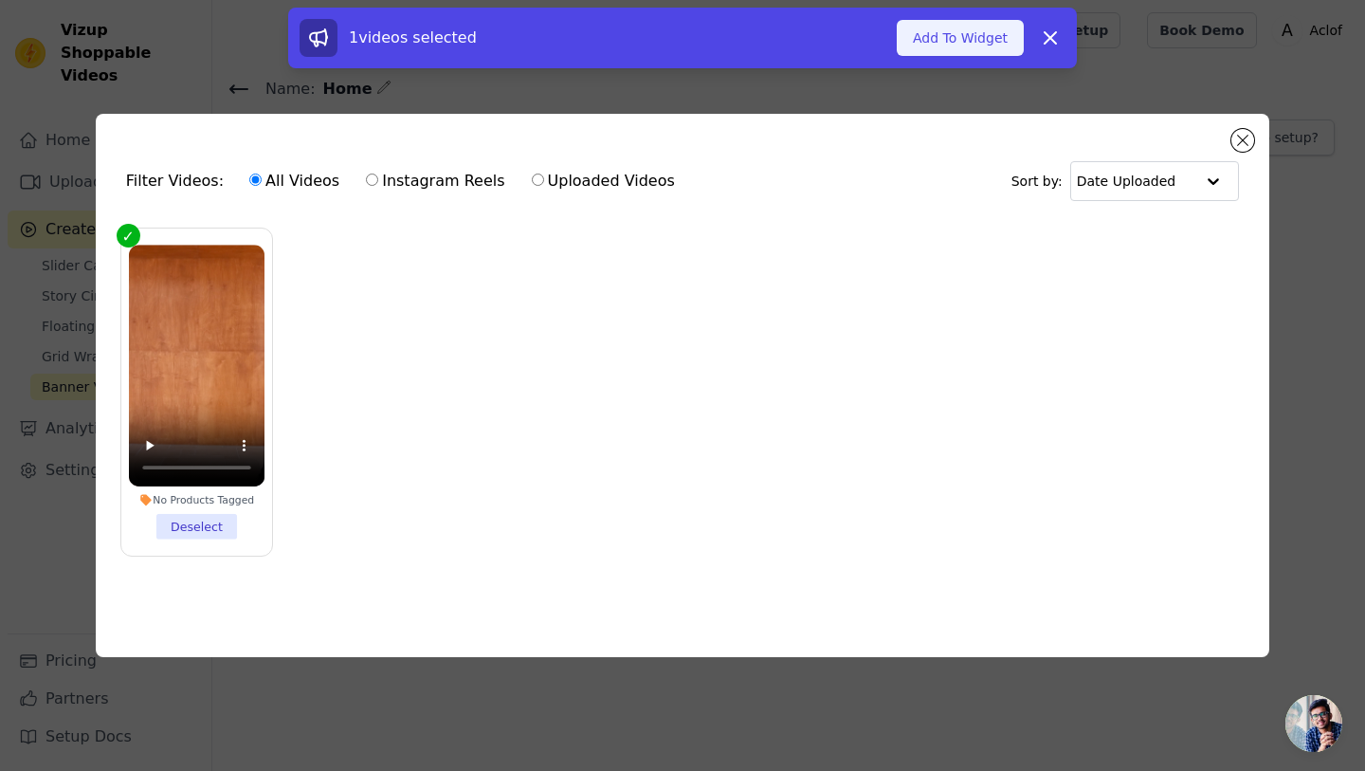
click at [942, 37] on button "Add To Widget" at bounding box center [960, 38] width 127 height 36
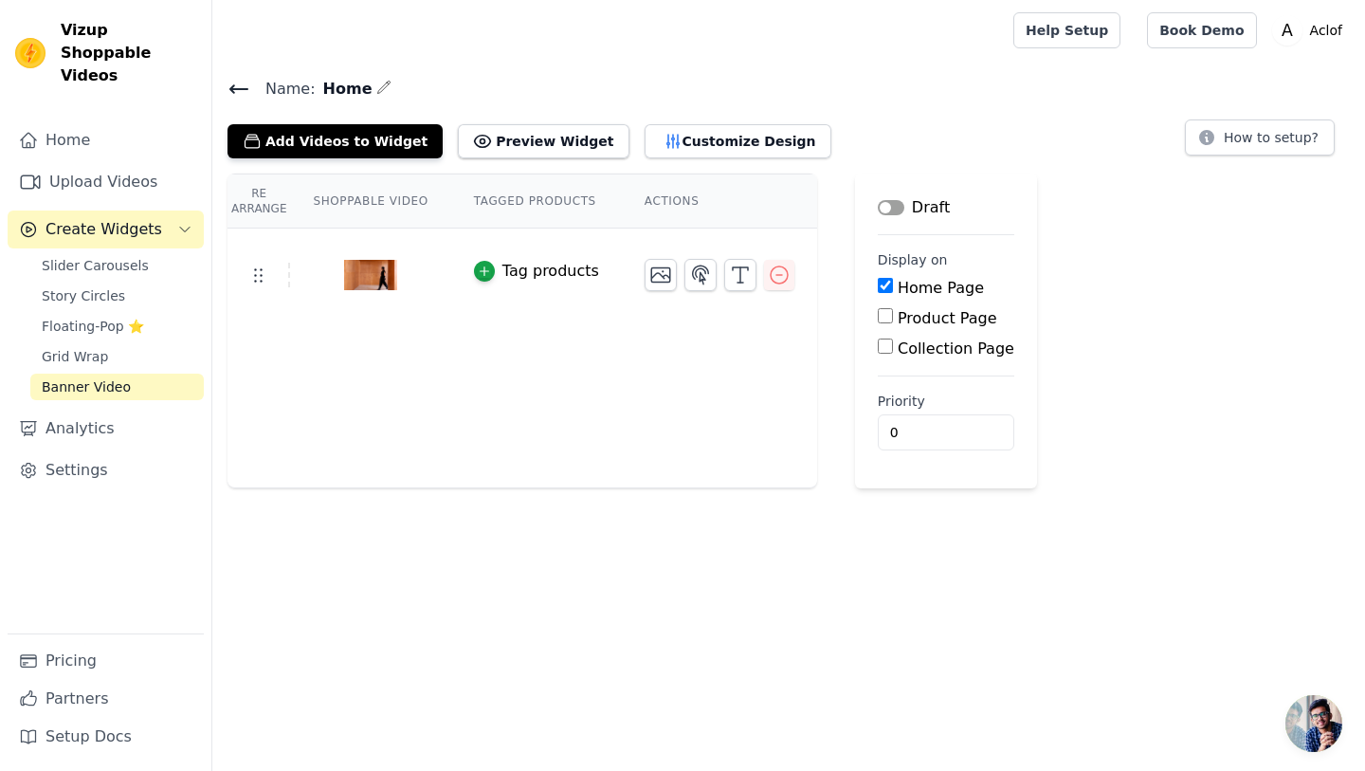
click at [966, 177] on main "Label Draft Display on Home Page Product Page Collection Page Priority 0" at bounding box center [946, 330] width 182 height 315
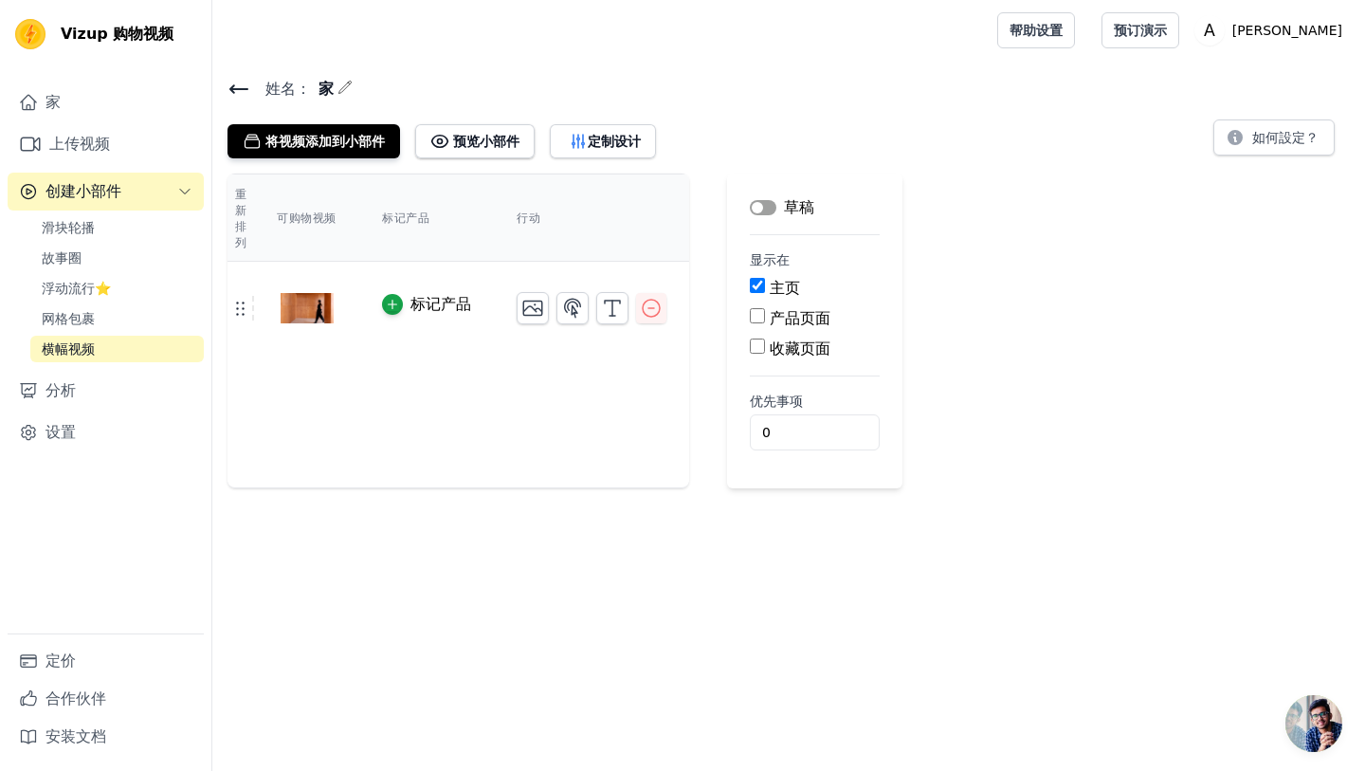
click at [834, 122] on div "将视频添加到小部件 预览小部件 定制设计 如何設定？" at bounding box center [789, 138] width 1123 height 42
click at [762, 207] on button "标签" at bounding box center [763, 207] width 27 height 15
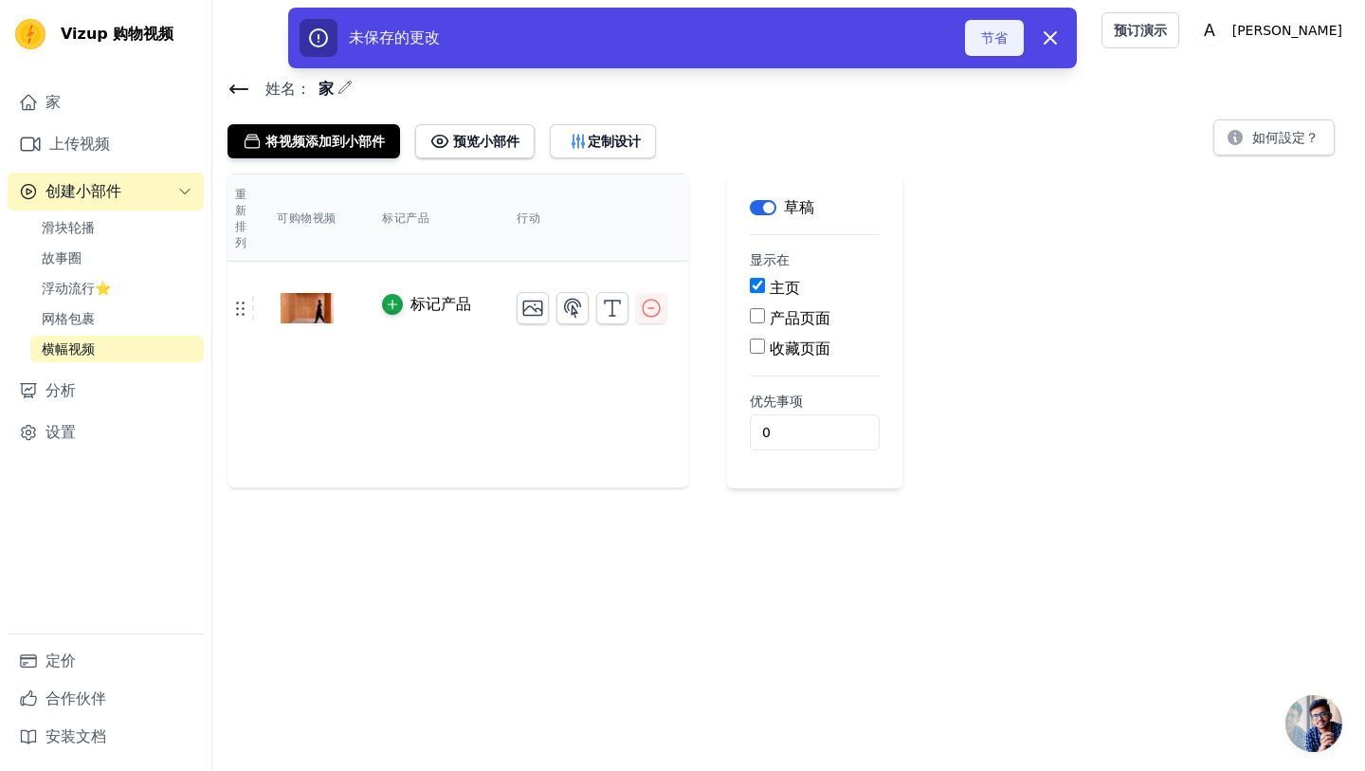
click at [1007, 34] on font "节省" at bounding box center [994, 37] width 27 height 15
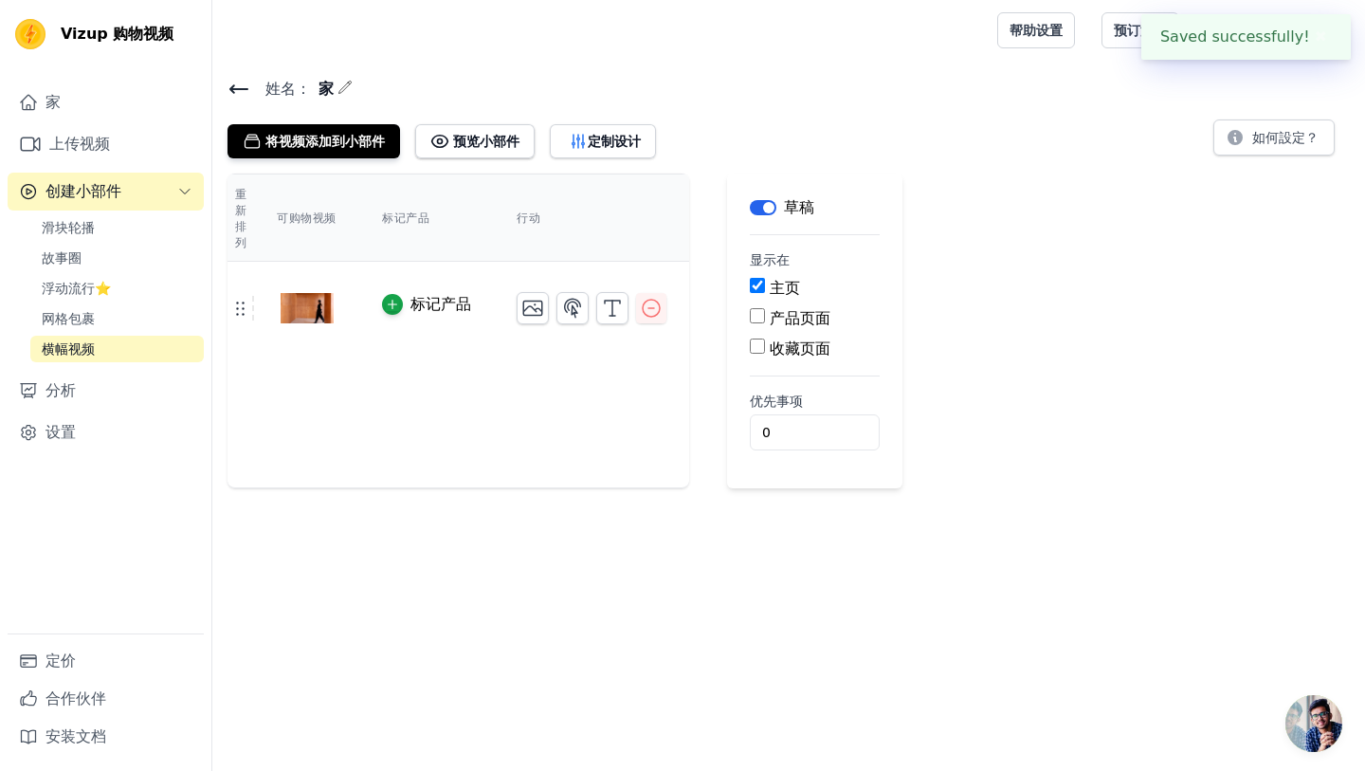
click at [970, 46] on div at bounding box center [601, 30] width 747 height 61
click at [473, 149] on font "预览小部件" at bounding box center [486, 141] width 66 height 19
click at [586, 137] on icon "button" at bounding box center [578, 141] width 19 height 19
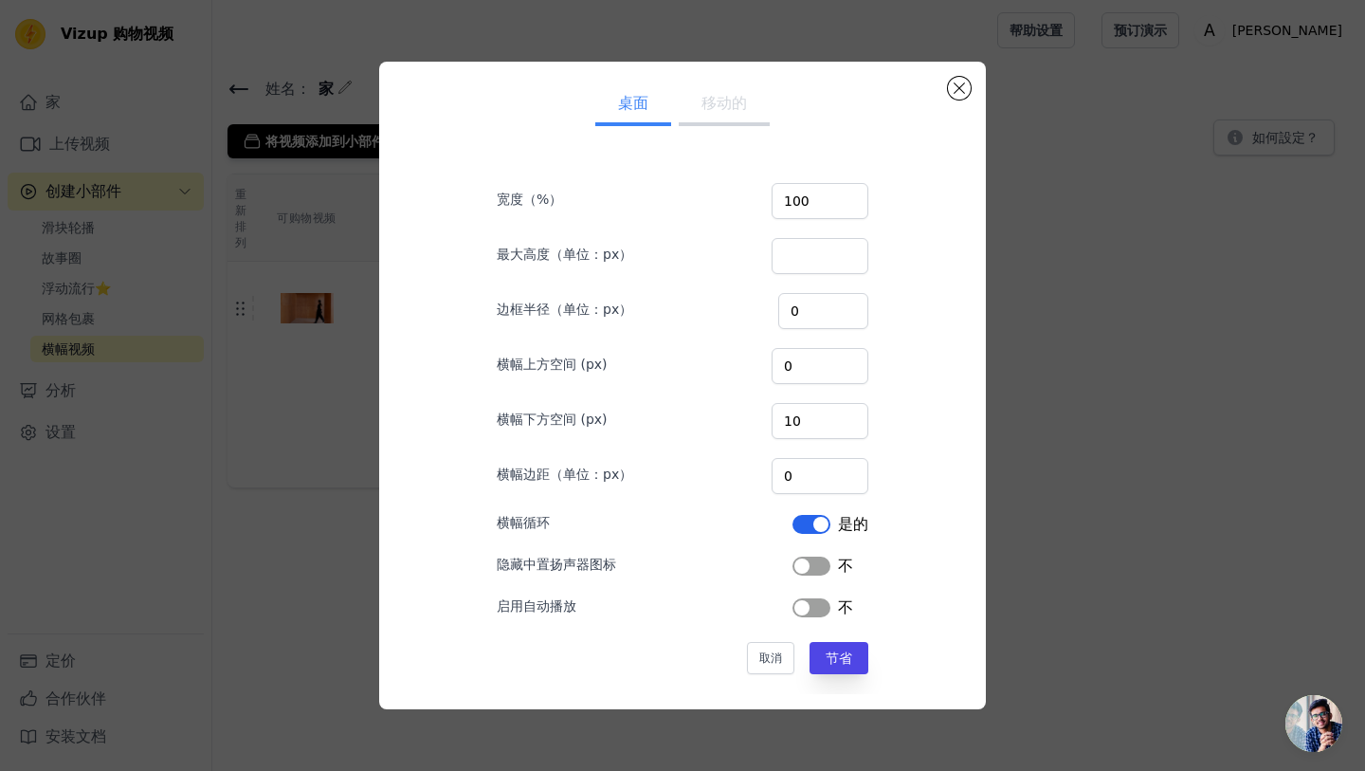
scroll to position [10, 0]
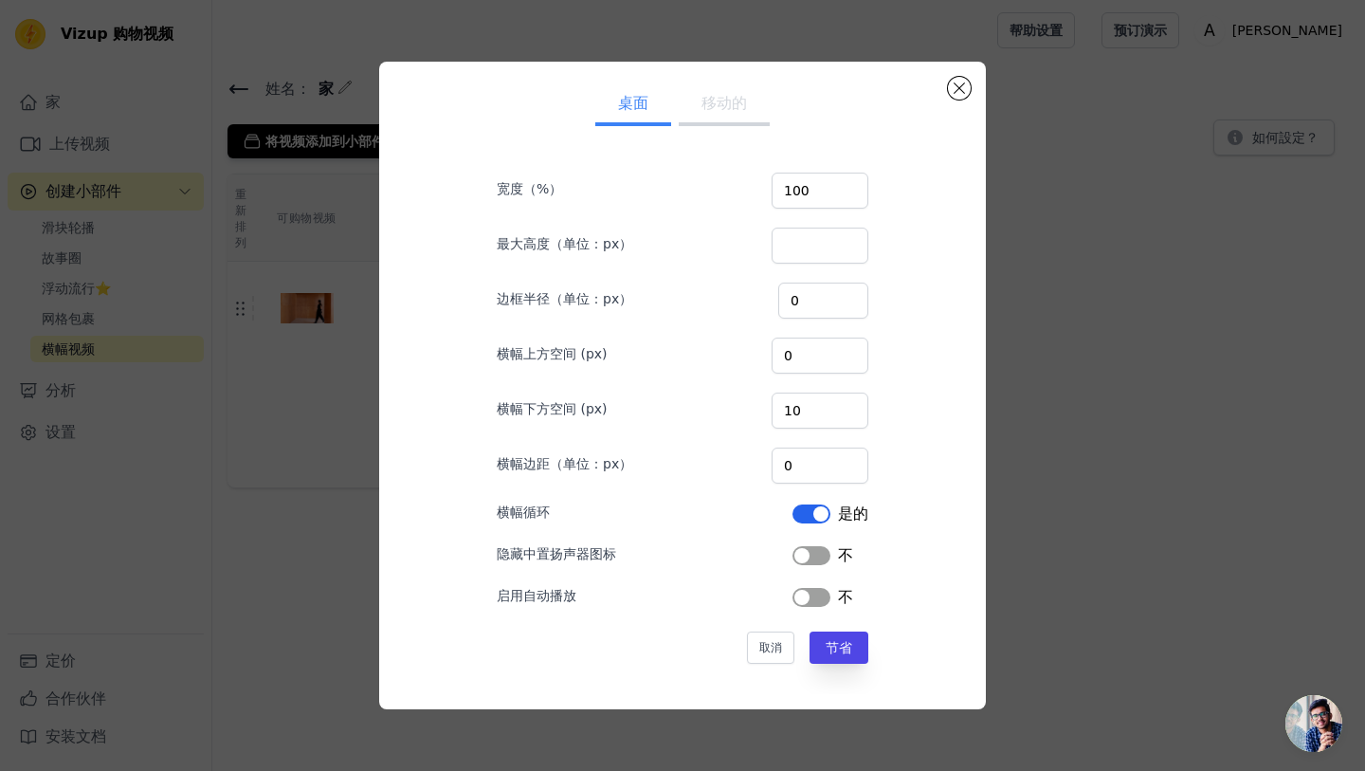
click at [821, 557] on button "标签" at bounding box center [812, 555] width 38 height 19
click at [807, 596] on button "标签" at bounding box center [812, 597] width 38 height 19
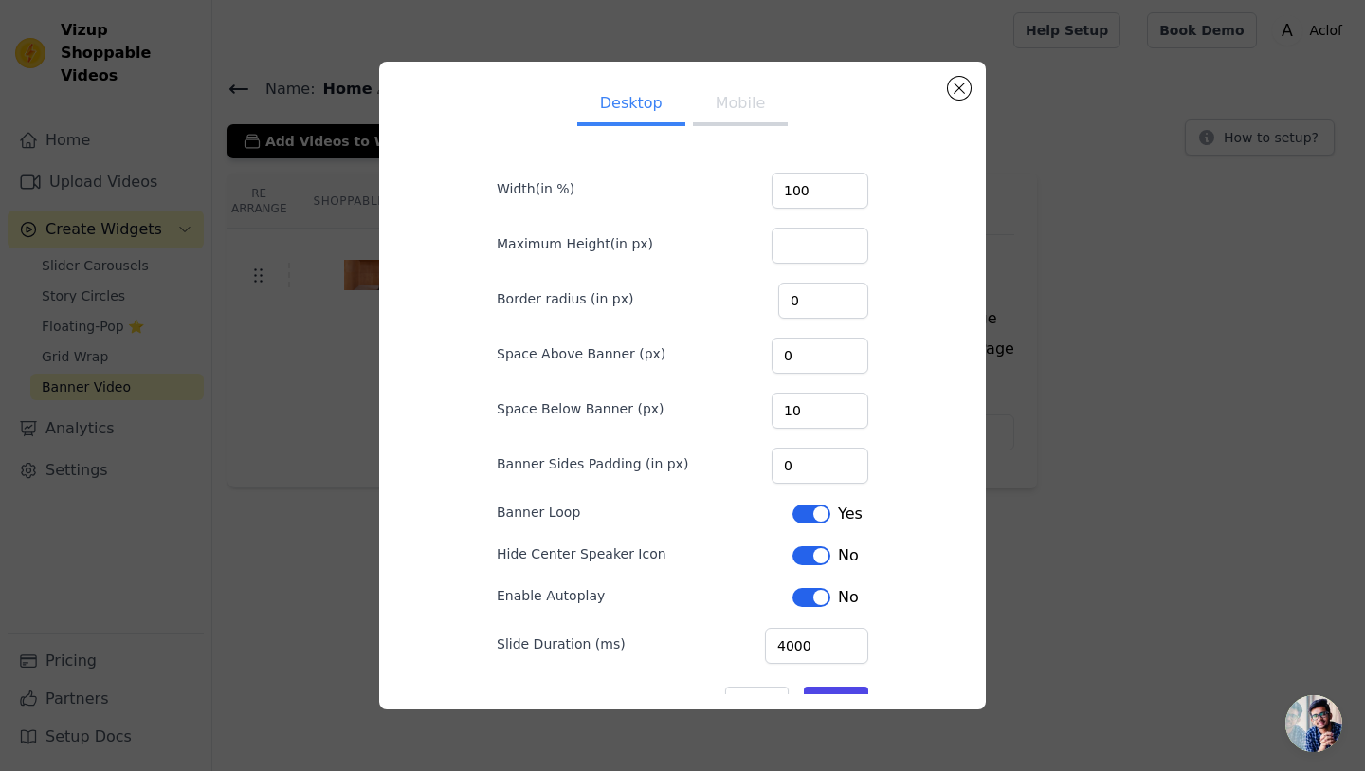
click at [807, 596] on button "Label" at bounding box center [812, 597] width 38 height 19
click at [836, 644] on button "Save" at bounding box center [836, 647] width 64 height 32
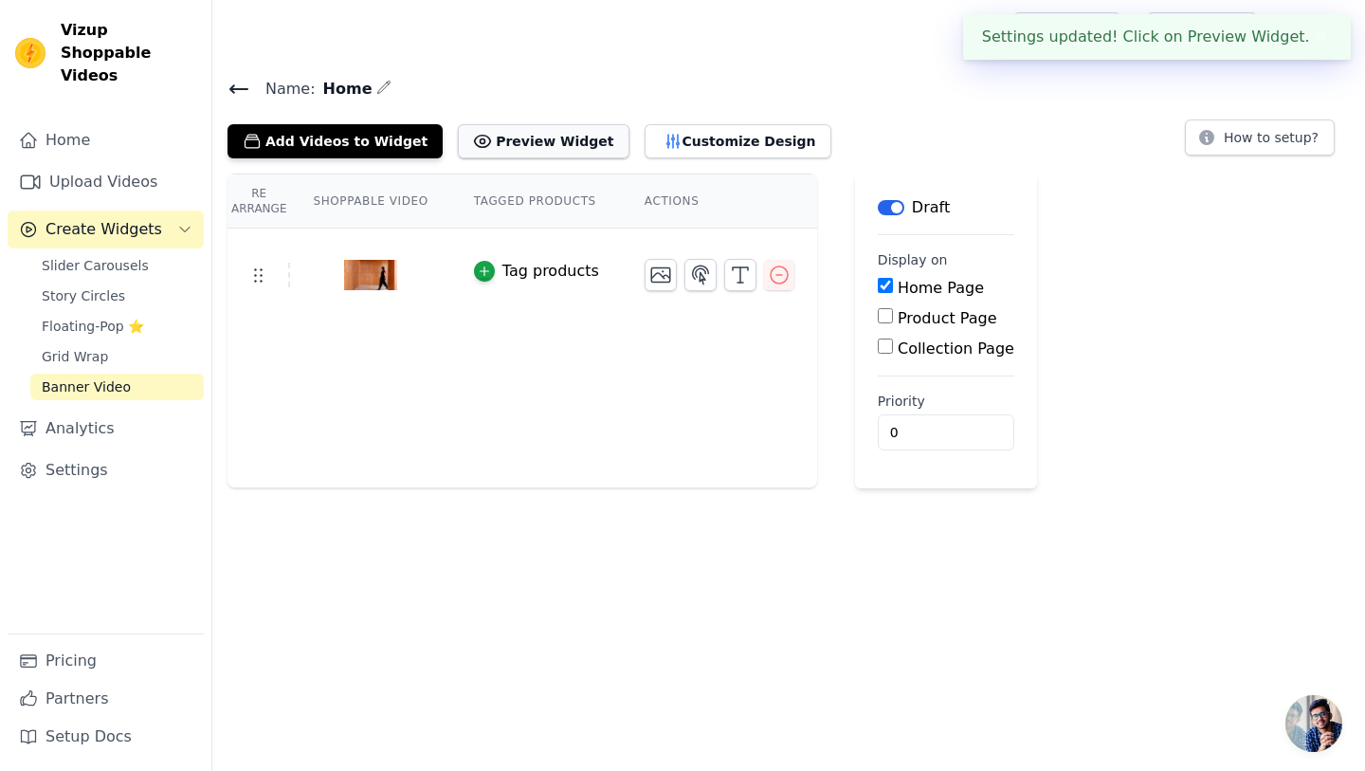
click at [550, 140] on button "Preview Widget" at bounding box center [543, 141] width 171 height 34
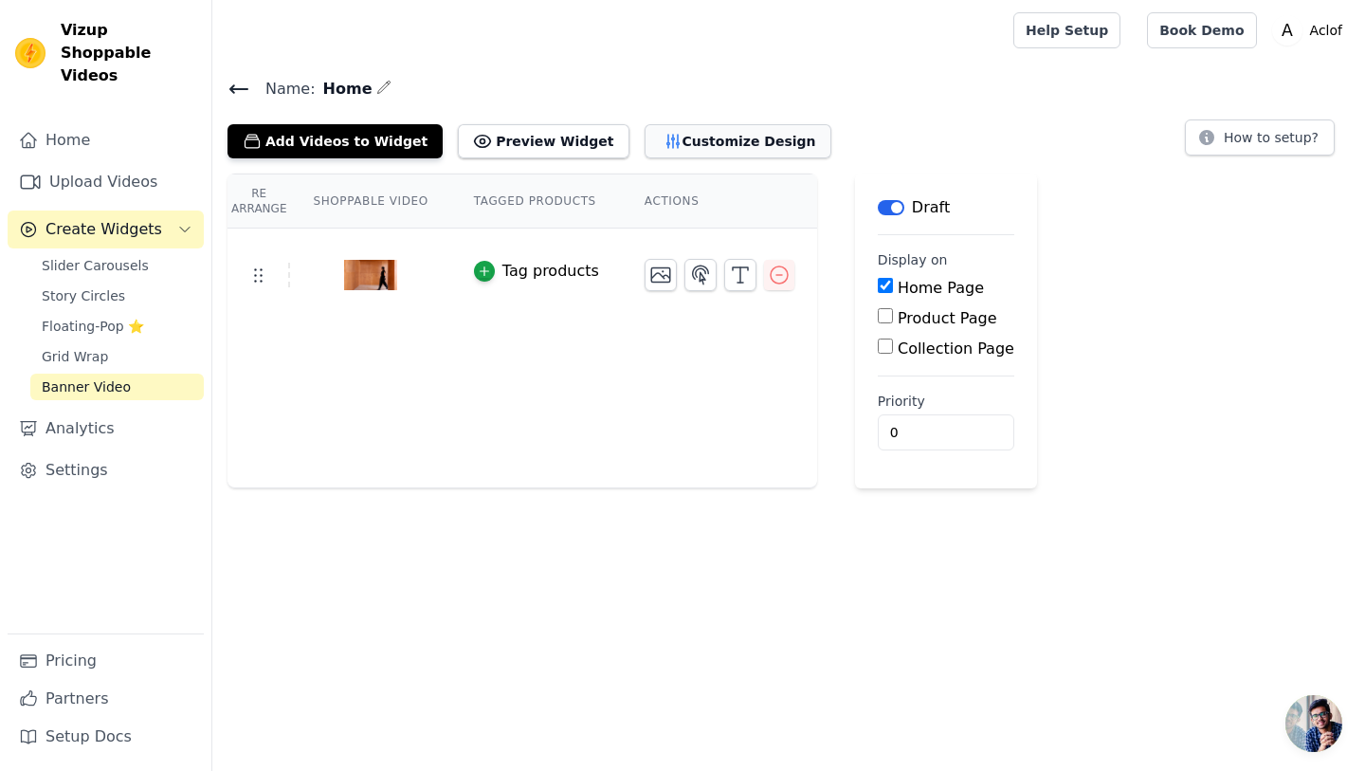
click at [661, 139] on button "Customize Design" at bounding box center [738, 141] width 187 height 34
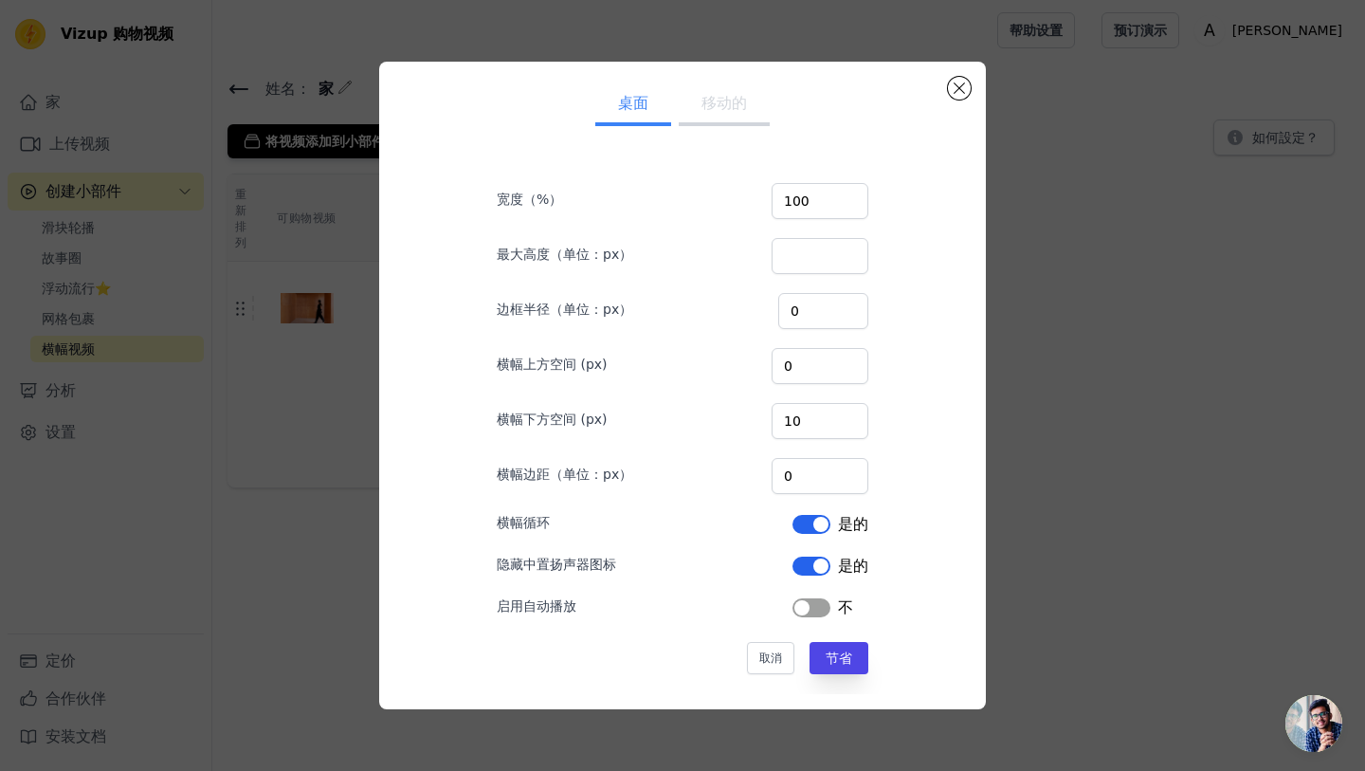
click at [807, 613] on button "标签" at bounding box center [812, 607] width 38 height 19
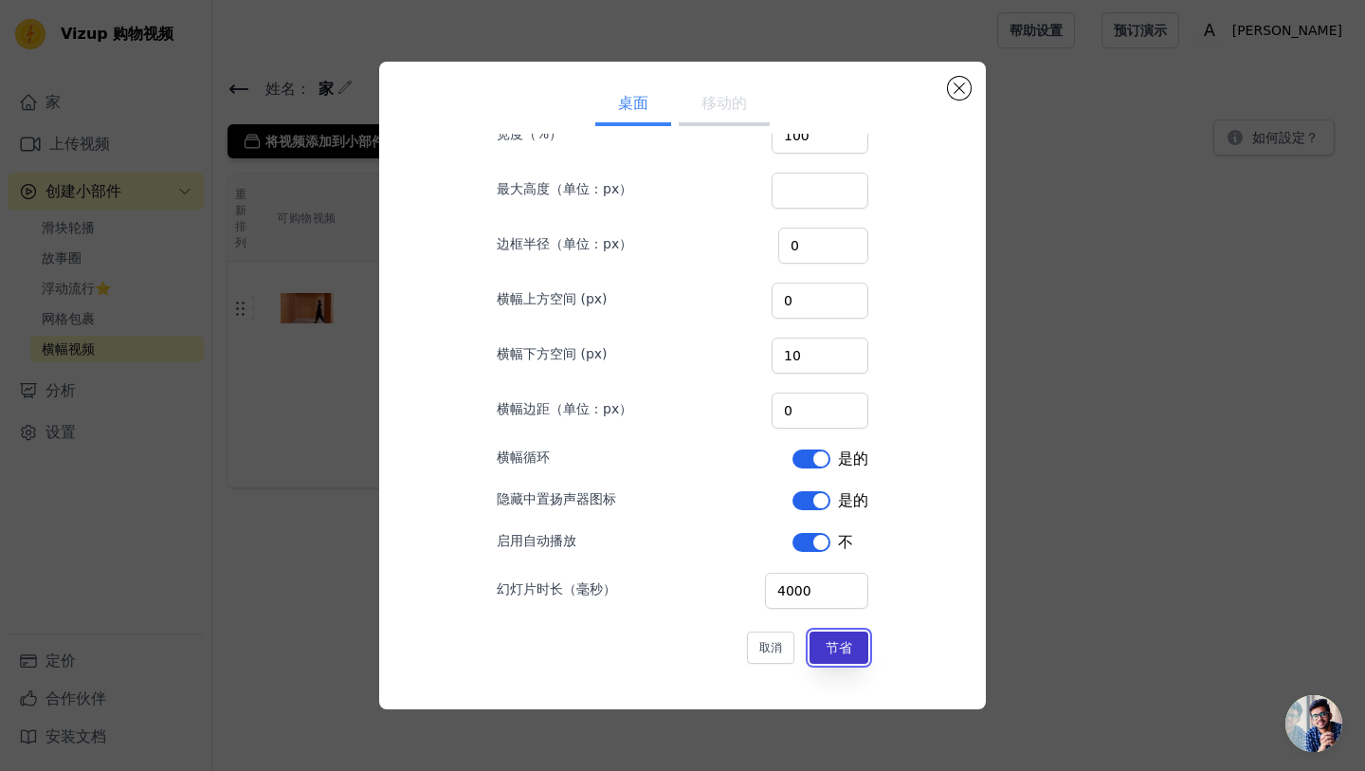
click at [837, 655] on button "节省" at bounding box center [839, 647] width 59 height 32
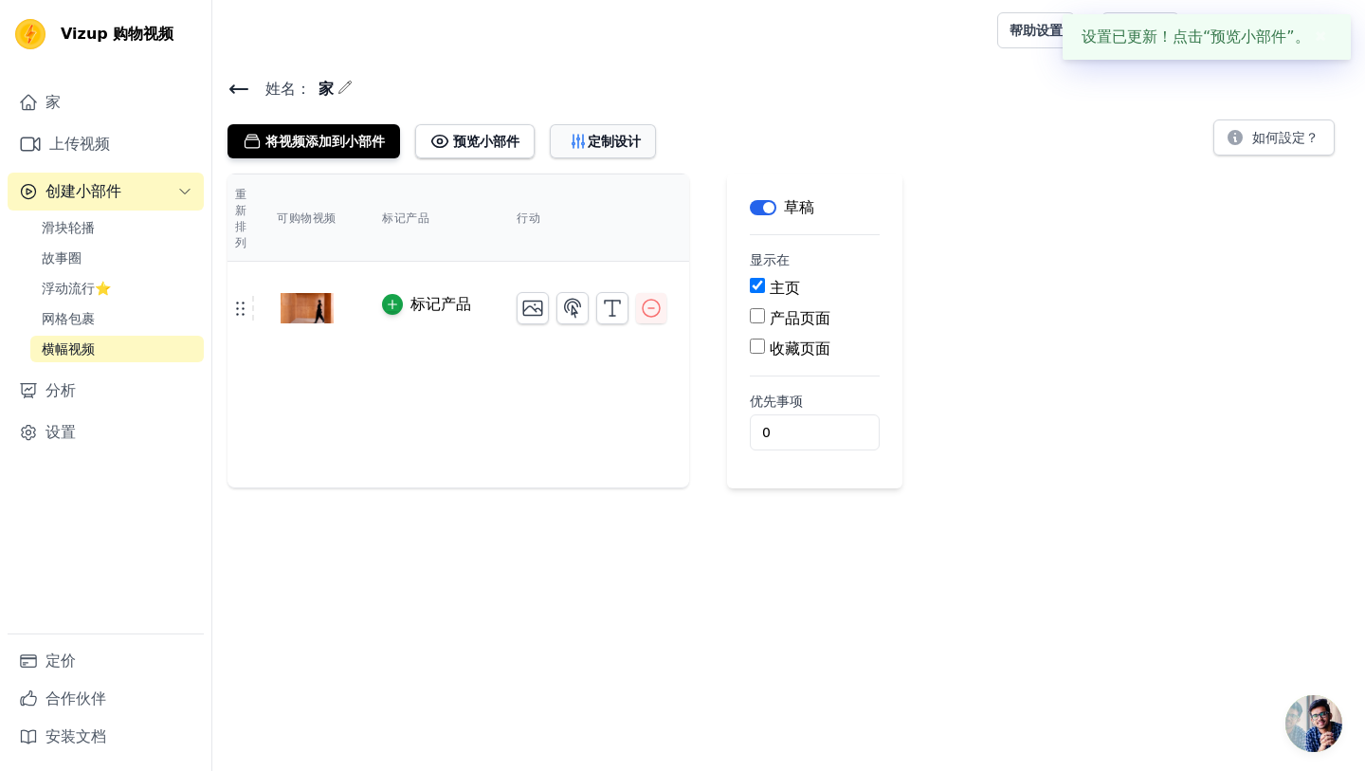
click at [600, 132] on font "定制设计" at bounding box center [614, 141] width 53 height 19
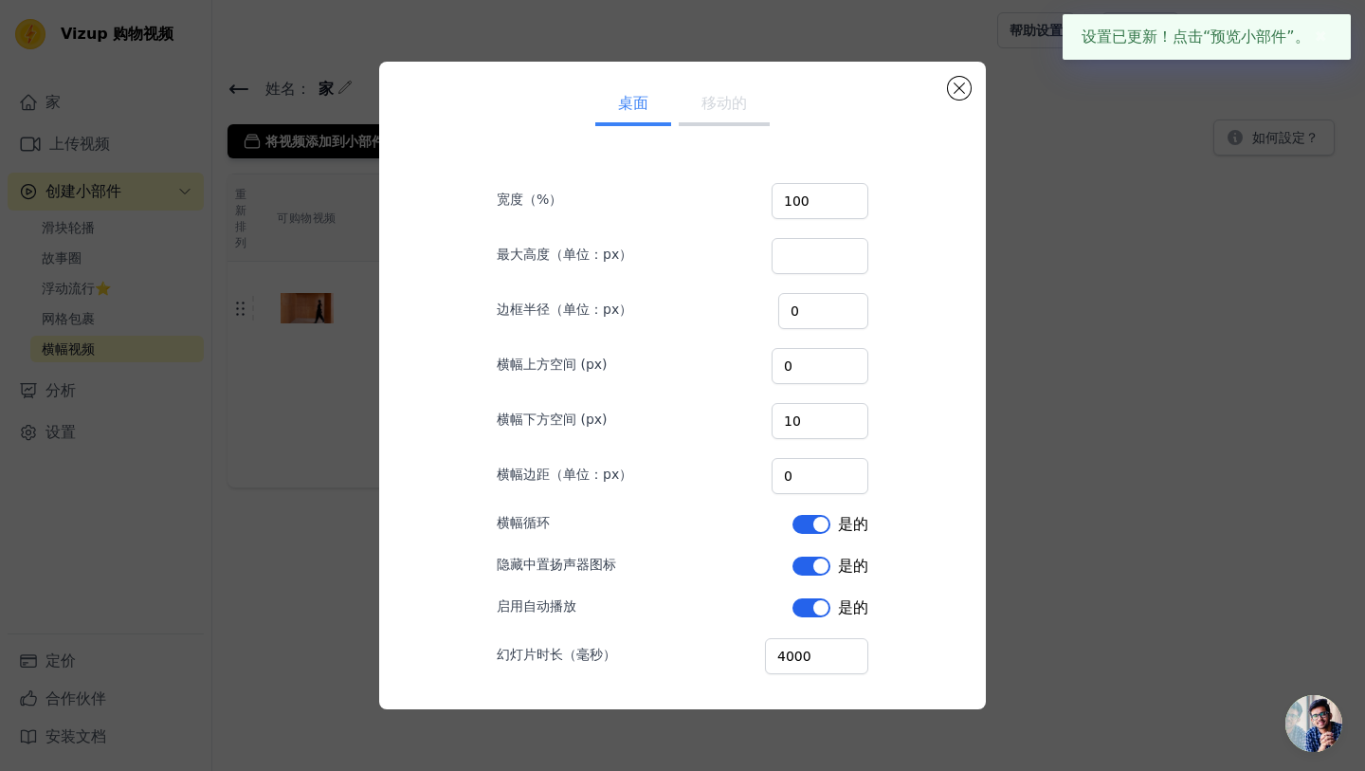
click at [711, 113] on button "移动的" at bounding box center [724, 105] width 91 height 42
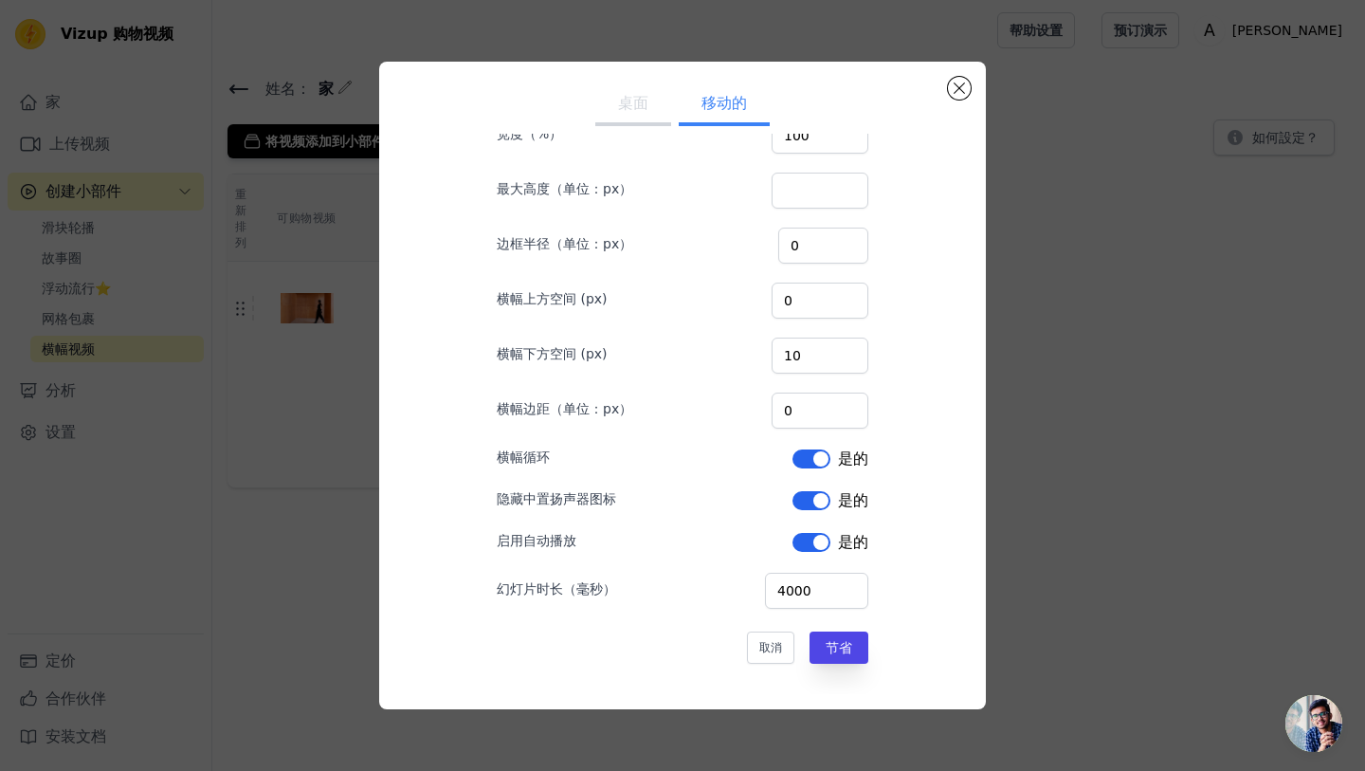
scroll to position [0, 0]
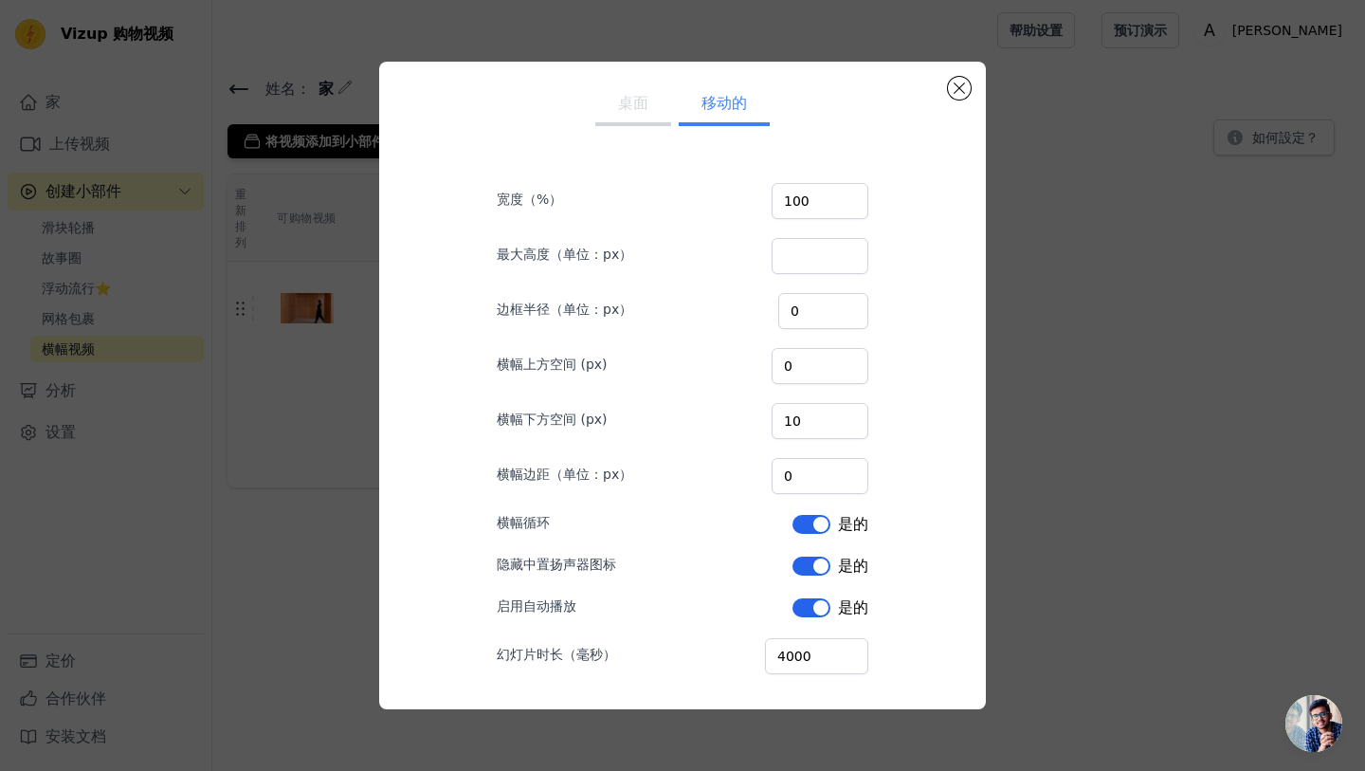
click at [649, 105] on button "桌面" at bounding box center [633, 105] width 76 height 42
click at [953, 84] on button "关闭模式" at bounding box center [959, 88] width 23 height 23
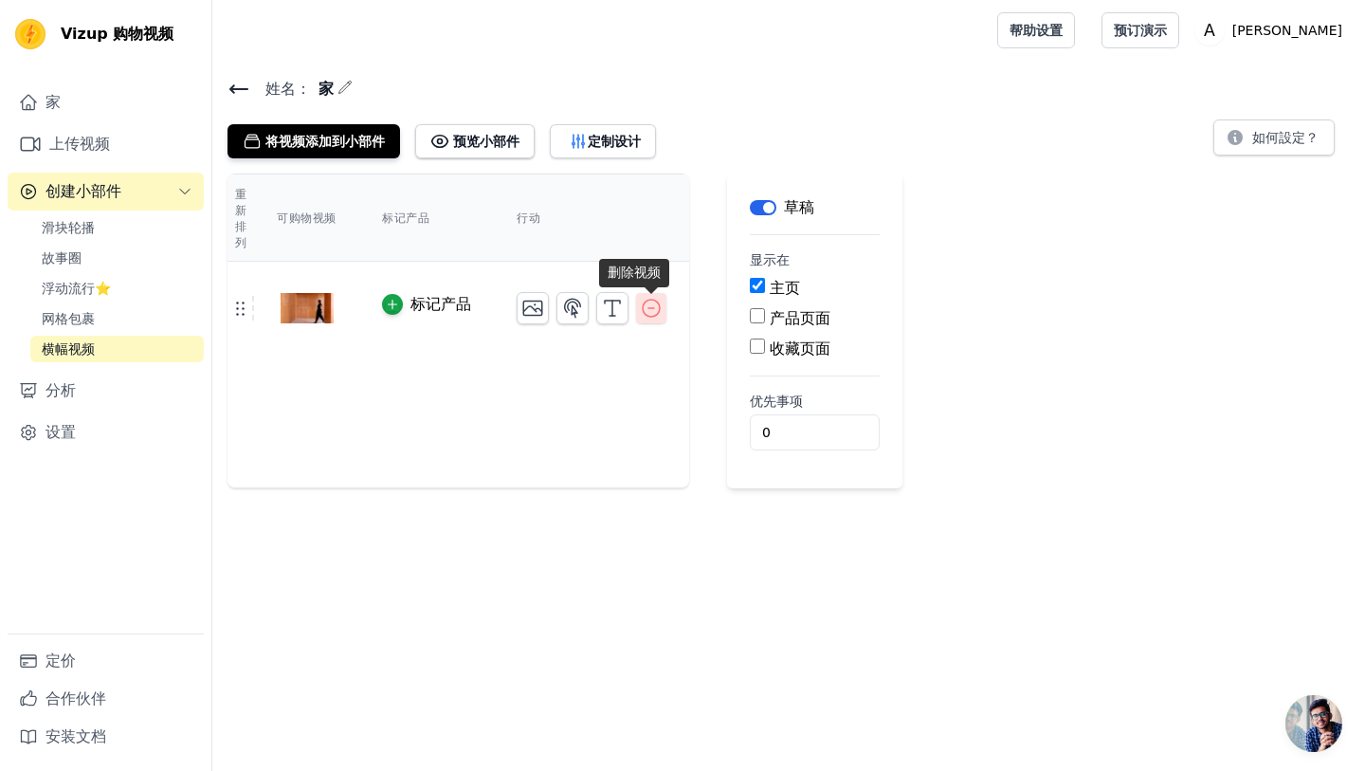
click at [651, 319] on icon "button" at bounding box center [651, 308] width 23 height 23
